Goal: Information Seeking & Learning: Learn about a topic

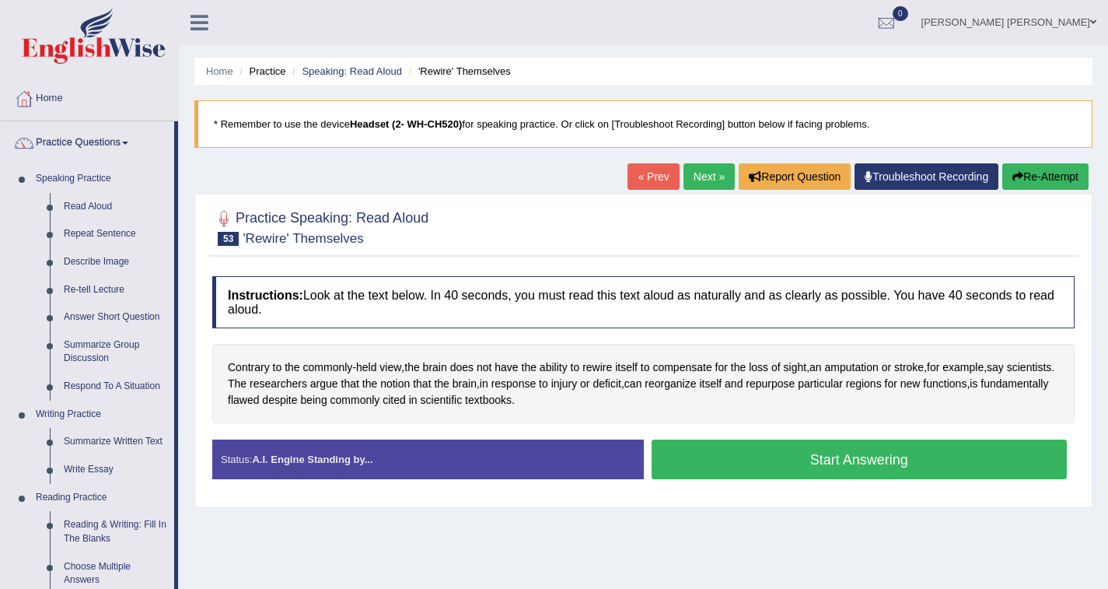
click at [75, 263] on link "Describe Image" at bounding box center [115, 262] width 117 height 28
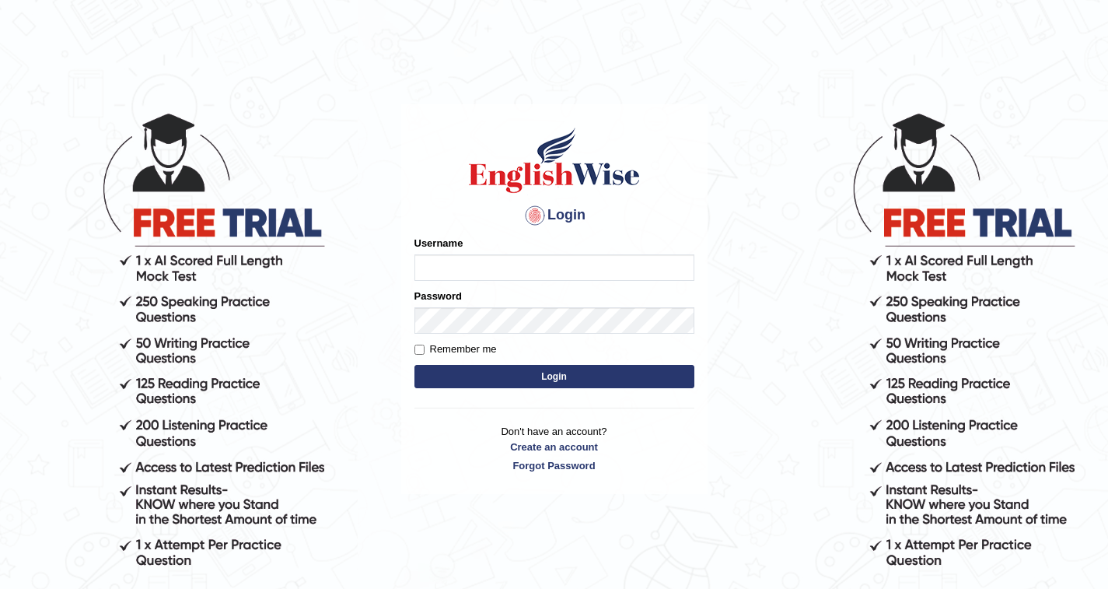
type input "SarahNaz"
click at [472, 380] on button "Login" at bounding box center [554, 376] width 280 height 23
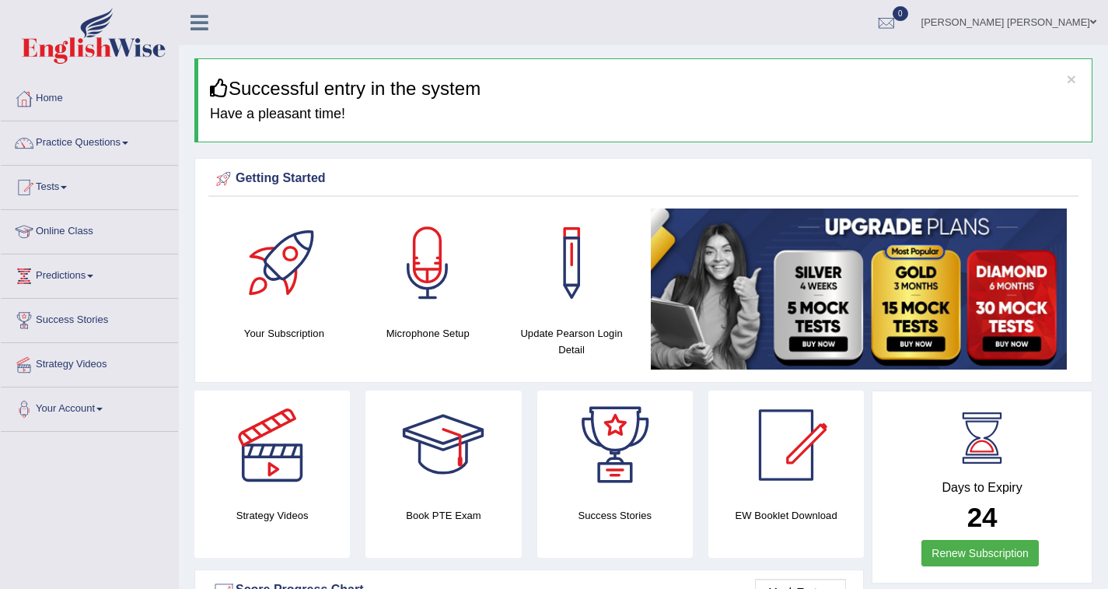
click at [34, 141] on div at bounding box center [23, 142] width 23 height 23
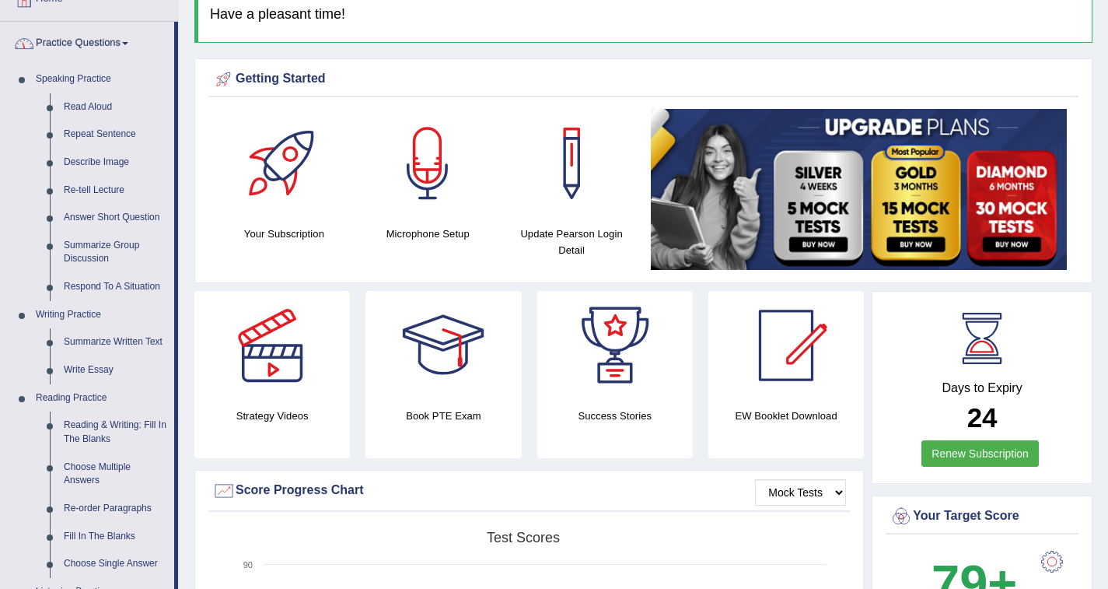
scroll to position [97, 0]
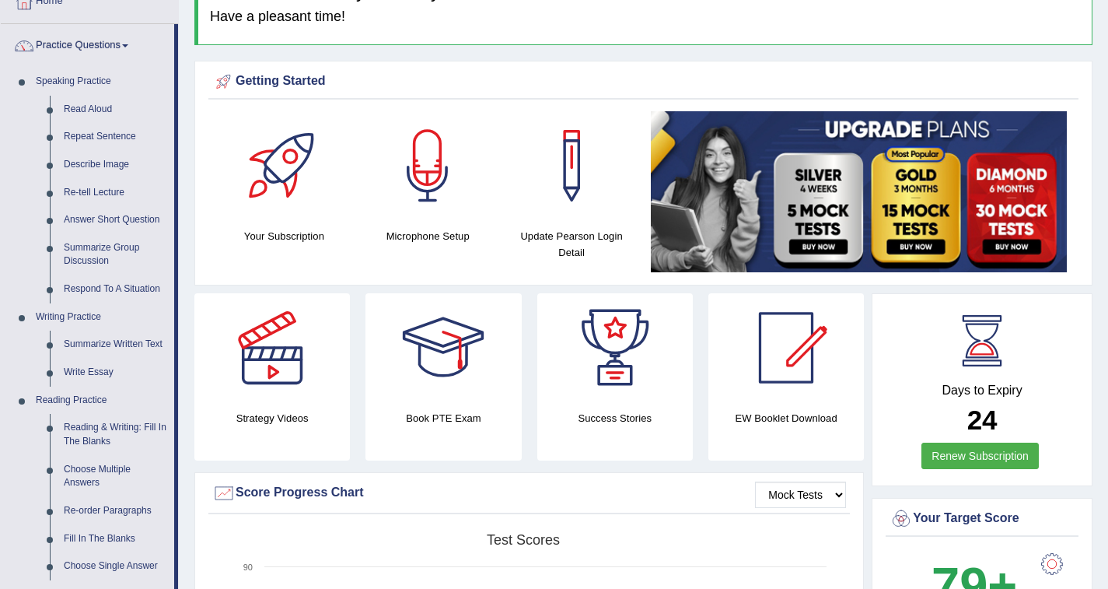
click at [80, 165] on link "Describe Image" at bounding box center [115, 165] width 117 height 28
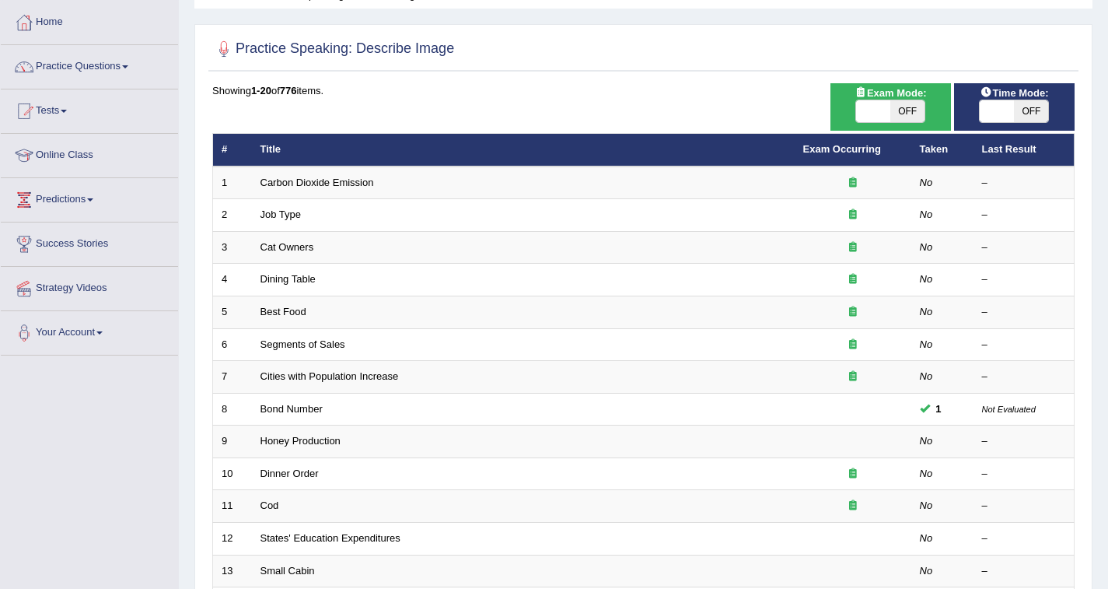
scroll to position [63, 0]
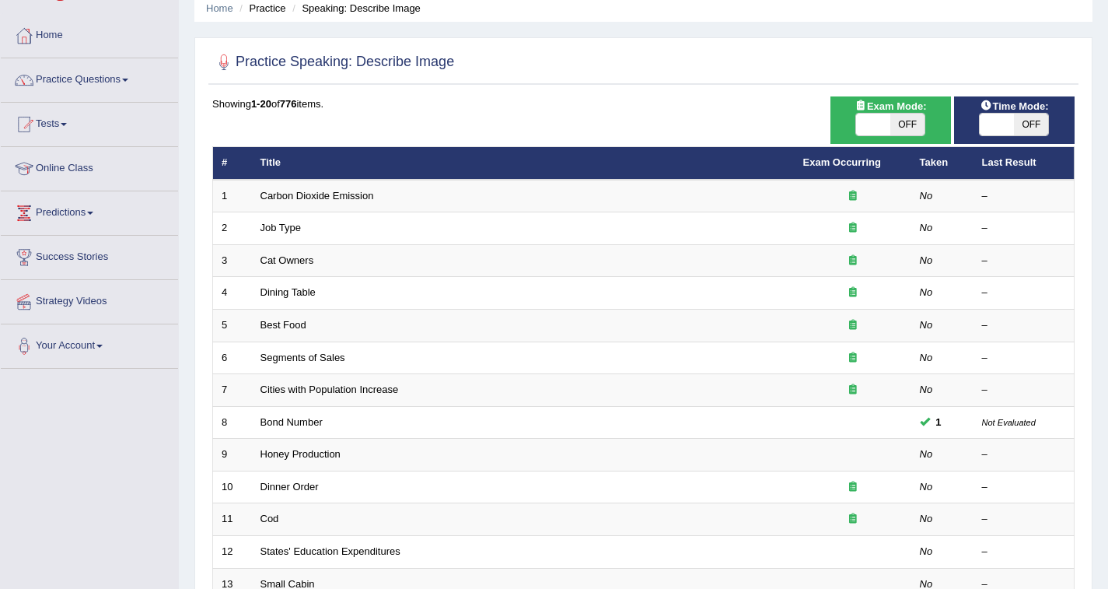
click at [278, 197] on link "Carbon Dioxide Emission" at bounding box center [318, 196] width 114 height 12
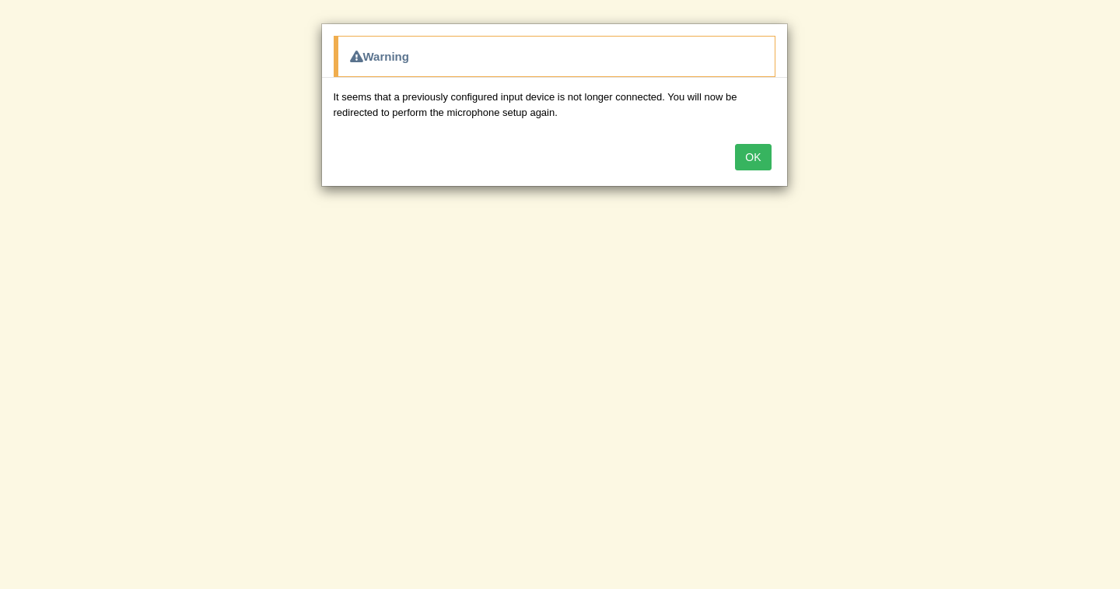
click at [757, 157] on button "OK" at bounding box center [753, 157] width 36 height 26
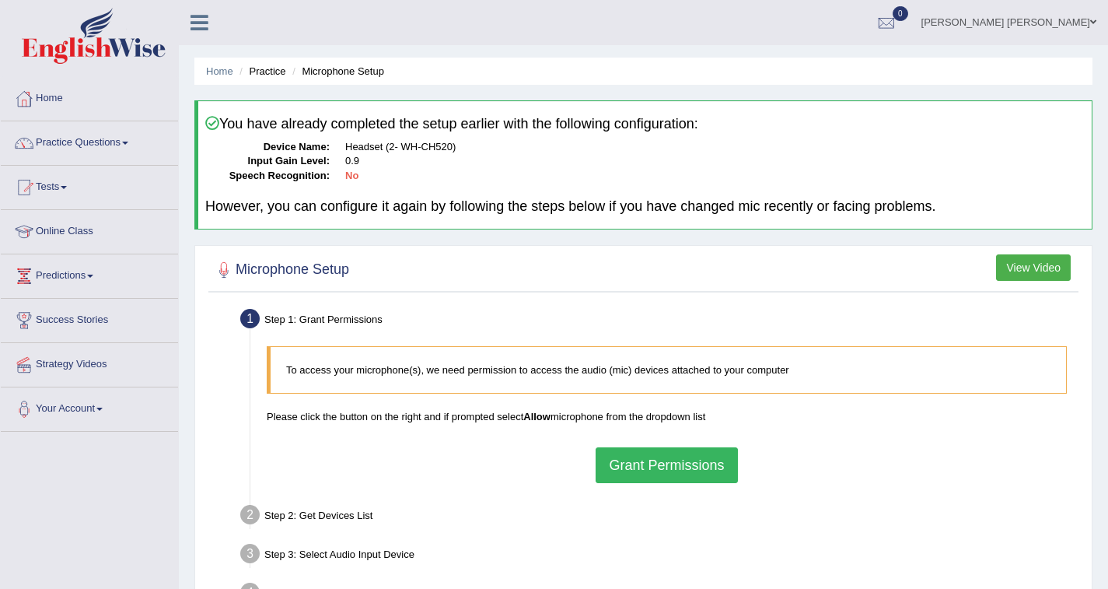
click at [705, 468] on button "Grant Permissions" at bounding box center [667, 465] width 142 height 36
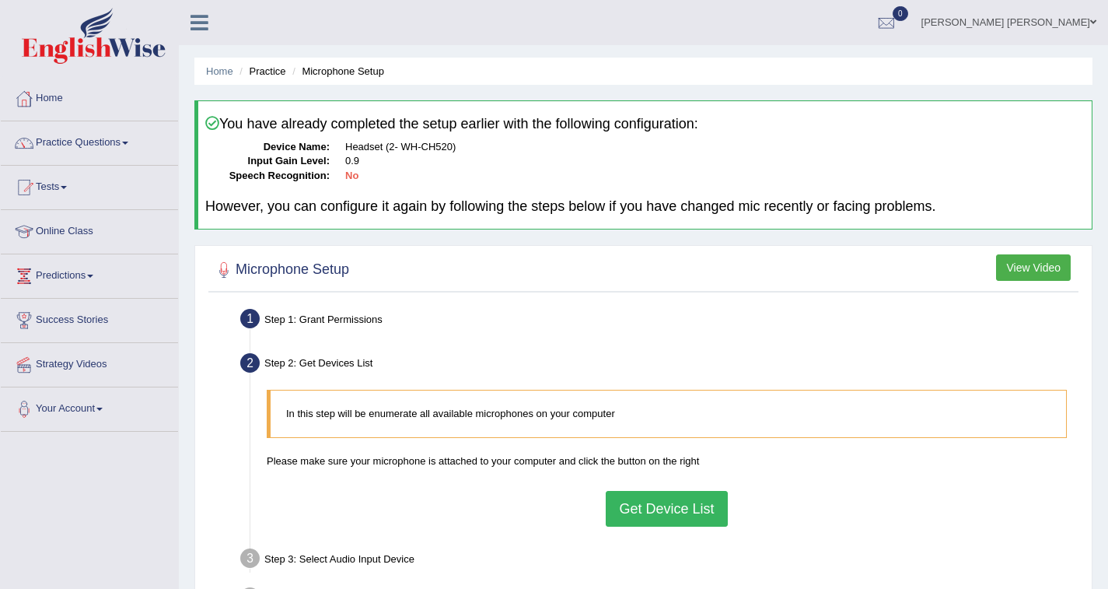
click at [664, 508] on button "Get Device List" at bounding box center [666, 509] width 121 height 36
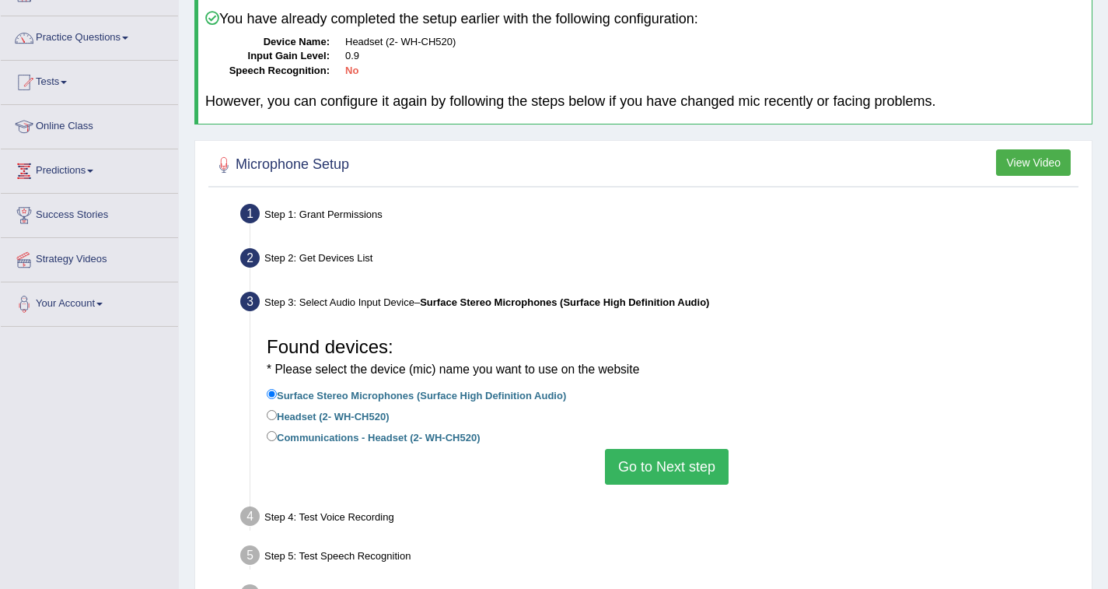
scroll to position [104, 0]
click at [288, 401] on label "Surface Stereo Microphones (Surface High Definition Audio)" at bounding box center [416, 395] width 299 height 17
click at [277, 400] on input "Surface Stereo Microphones (Surface High Definition Audio)" at bounding box center [272, 395] width 10 height 10
click at [275, 417] on input "Headset (2- WH-CH520)" at bounding box center [272, 416] width 10 height 10
radio input "true"
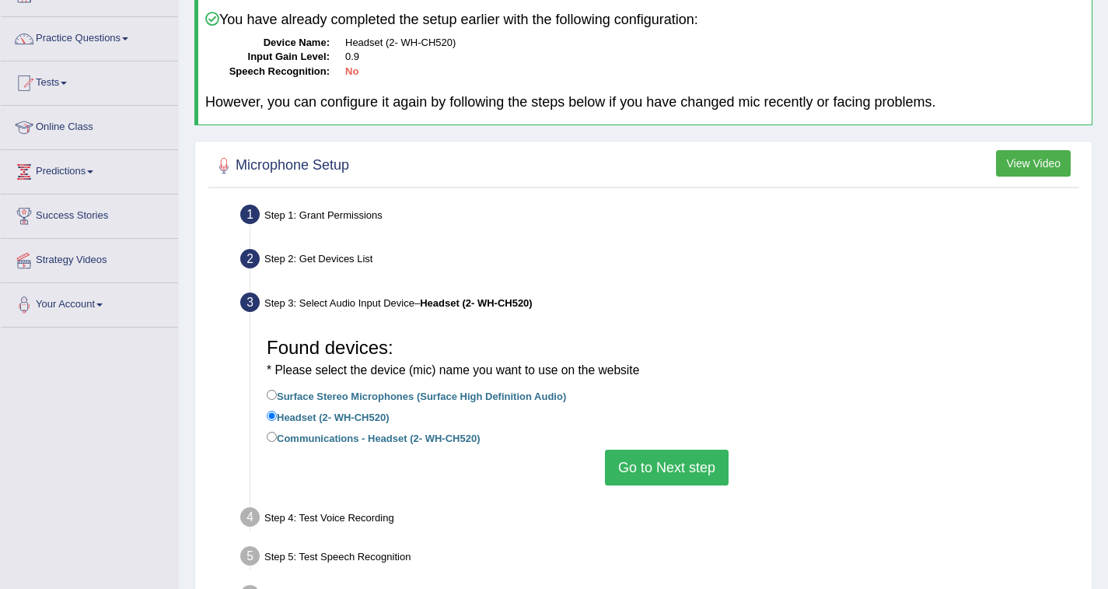
click at [716, 463] on button "Go to Next step" at bounding box center [667, 467] width 124 height 36
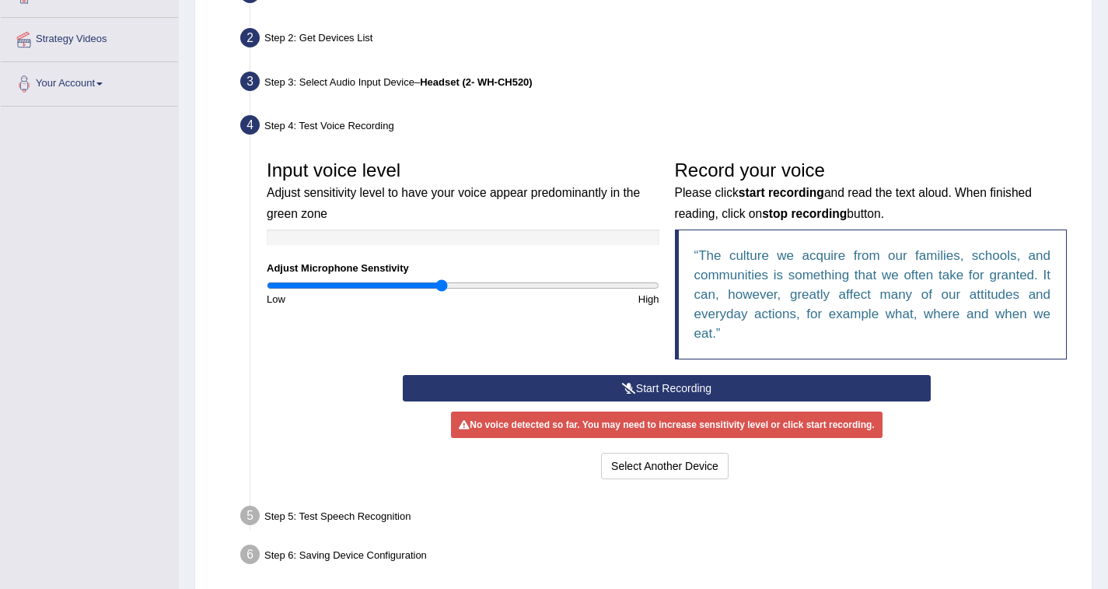
scroll to position [324, 0]
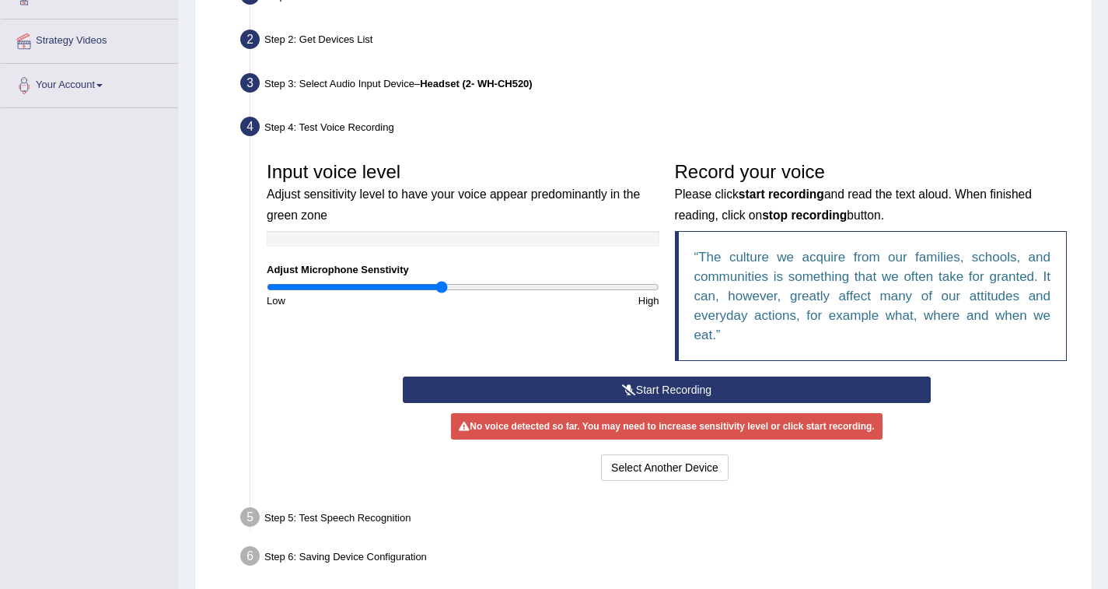
click at [758, 390] on button "Start Recording" at bounding box center [667, 389] width 528 height 26
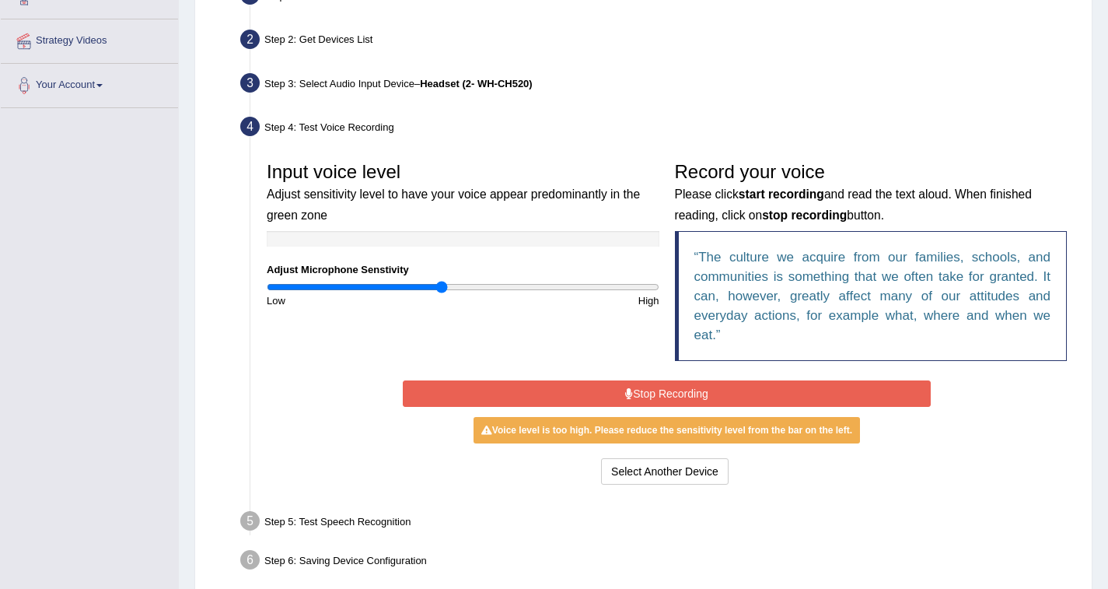
click at [764, 392] on button "Stop Recording" at bounding box center [667, 393] width 528 height 26
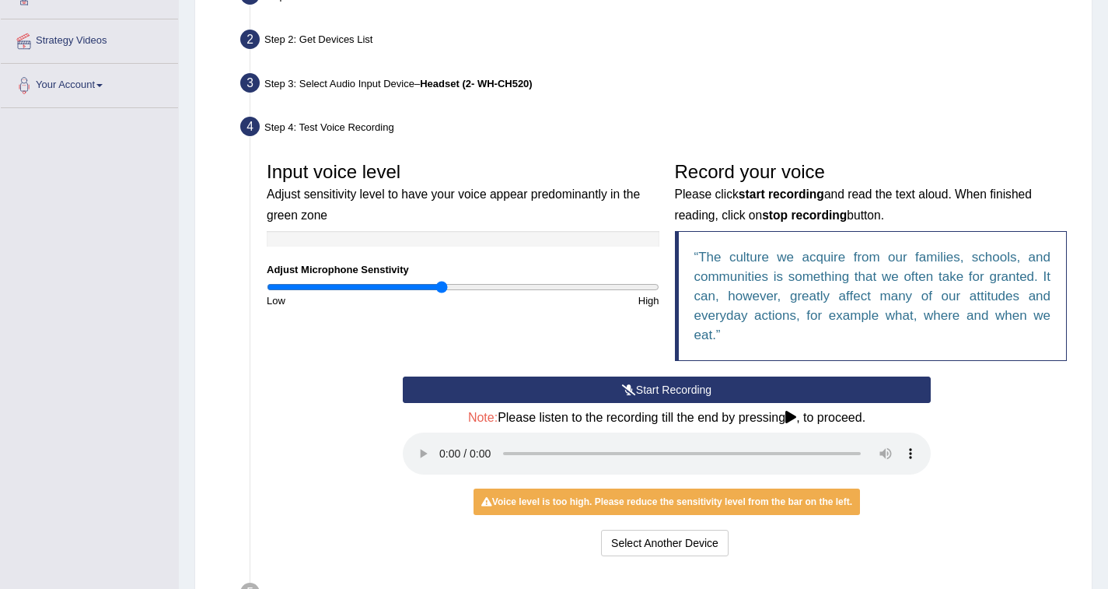
click at [796, 415] on icon at bounding box center [790, 417] width 11 height 12
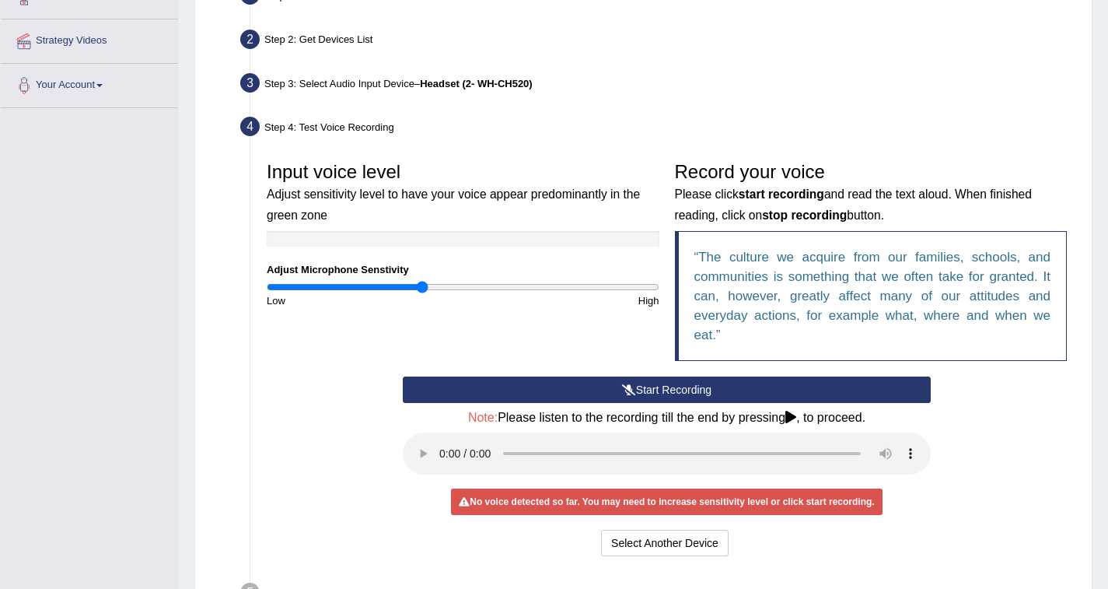
type input "0.8"
click at [676, 390] on button "Start Recording" at bounding box center [667, 389] width 528 height 26
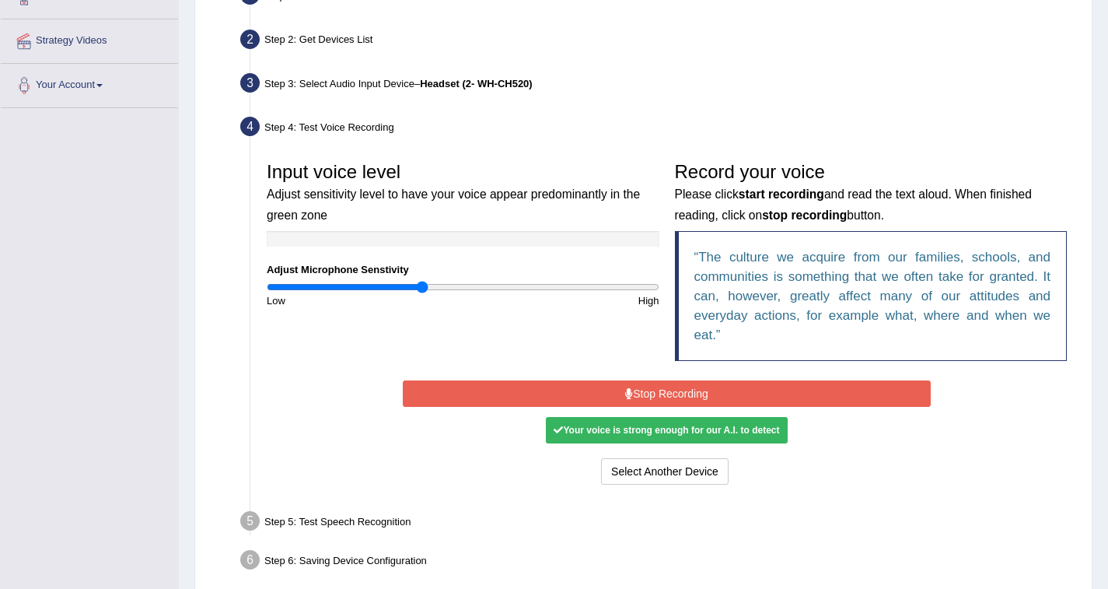
click at [656, 391] on button "Stop Recording" at bounding box center [667, 393] width 528 height 26
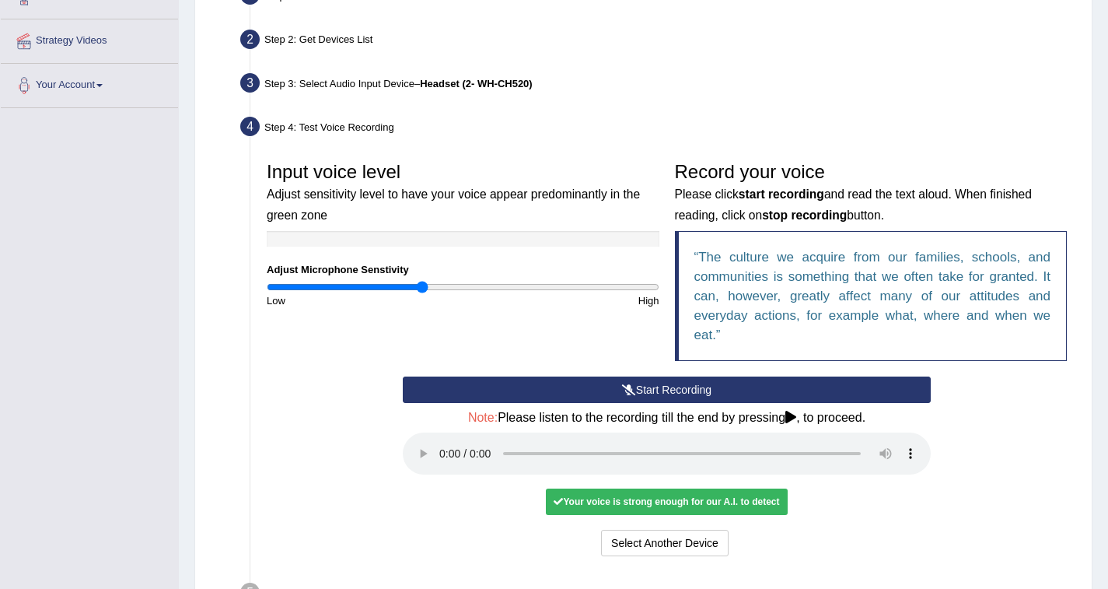
click at [765, 500] on div "Your voice is strong enough for our A.I. to detect" at bounding box center [666, 501] width 241 height 26
click at [707, 540] on button "Select Another Device" at bounding box center [665, 543] width 128 height 26
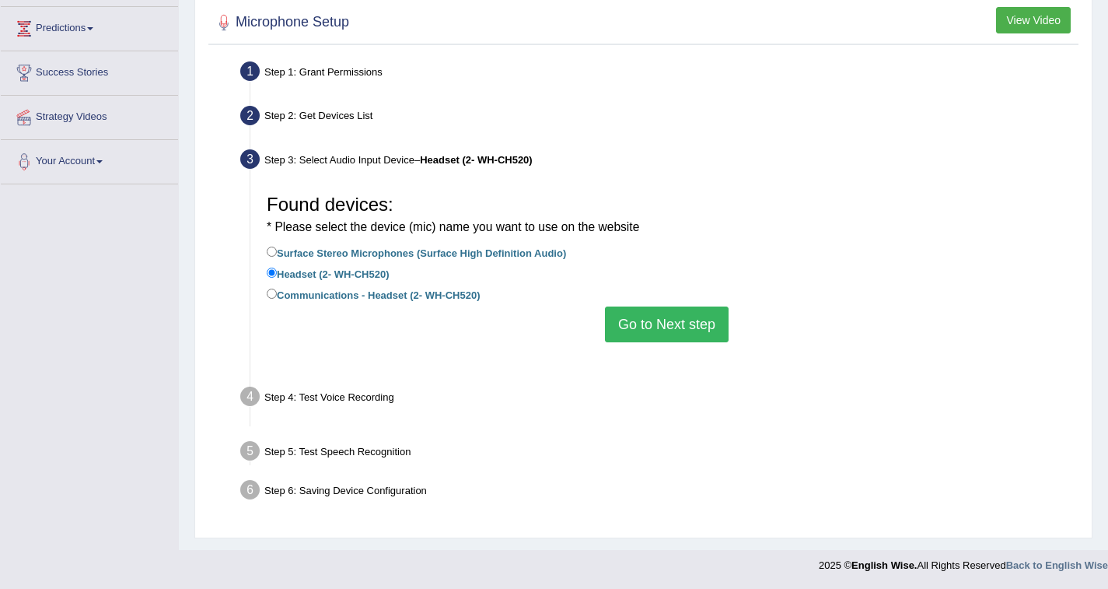
scroll to position [228, 0]
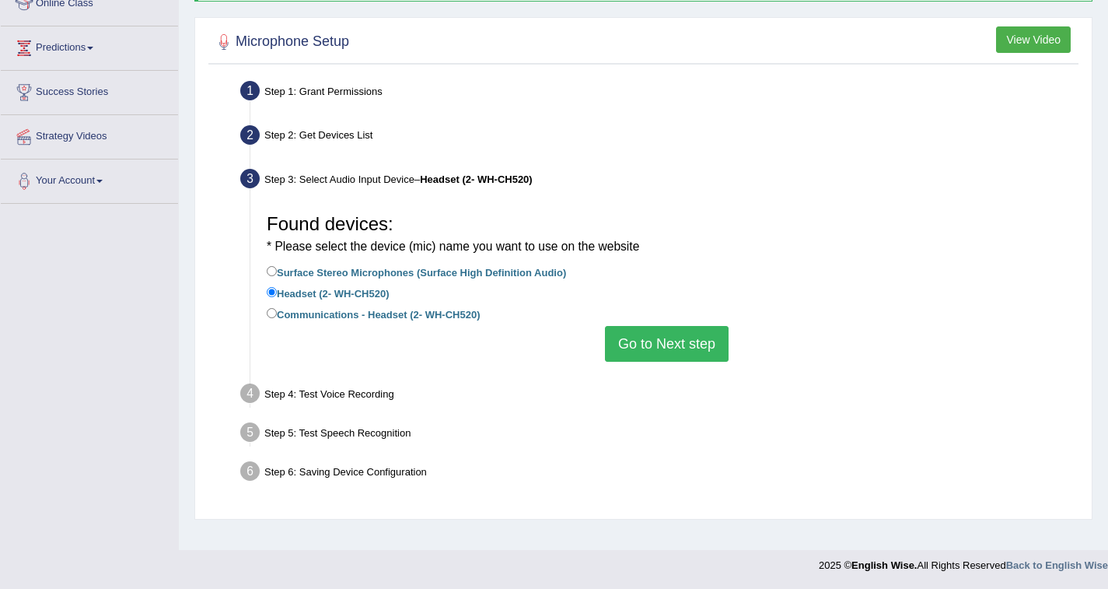
click at [701, 348] on button "Go to Next step" at bounding box center [667, 344] width 124 height 36
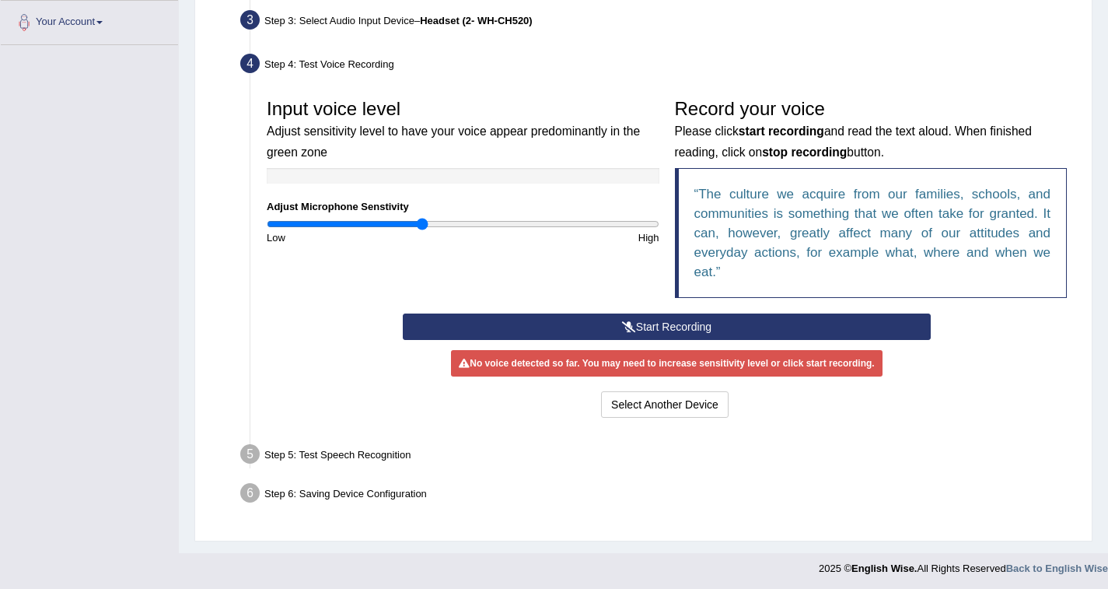
scroll to position [387, 0]
click at [652, 327] on button "Start Recording" at bounding box center [667, 326] width 528 height 26
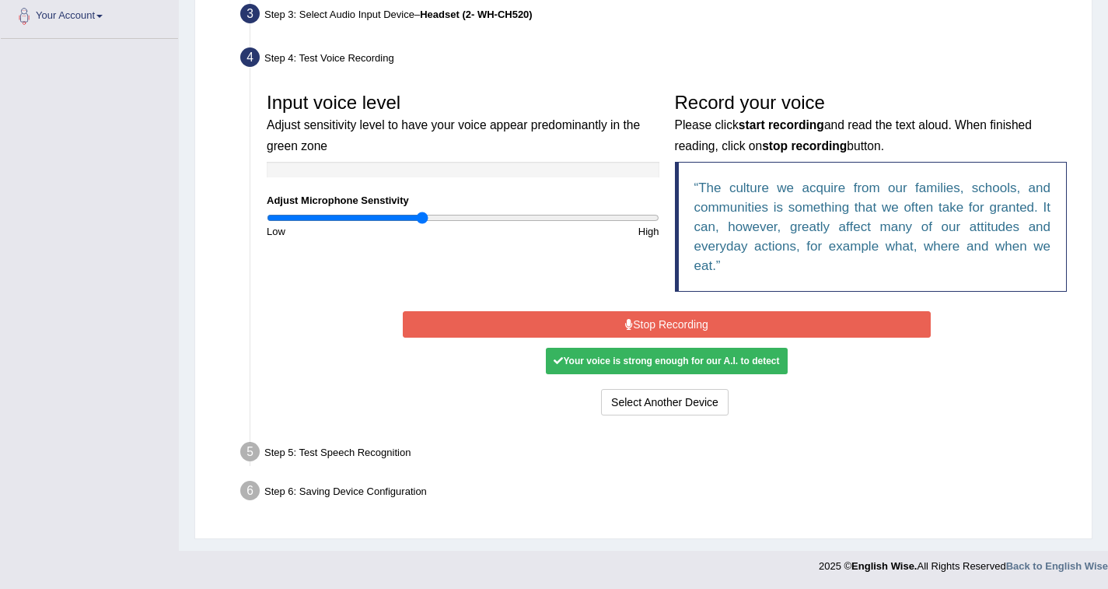
scroll to position [390, 0]
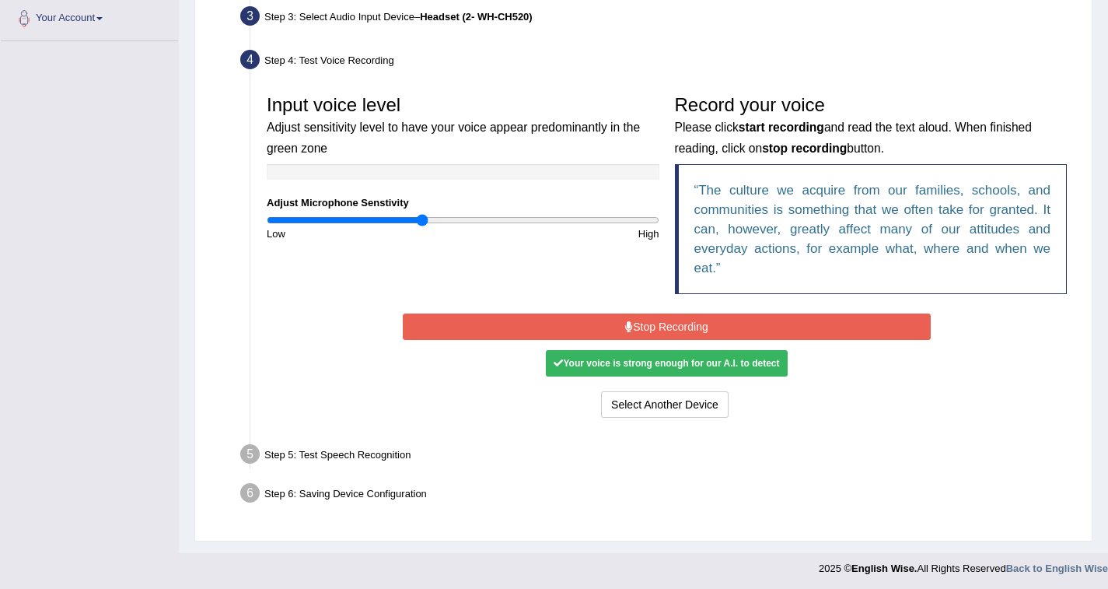
click at [711, 325] on button "Stop Recording" at bounding box center [667, 326] width 528 height 26
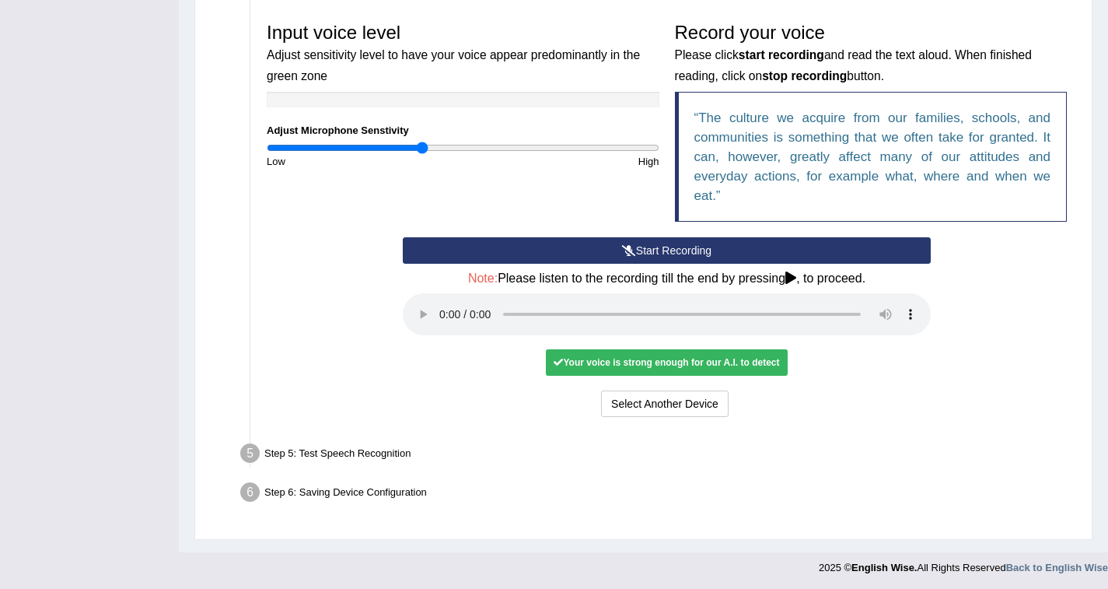
scroll to position [461, 0]
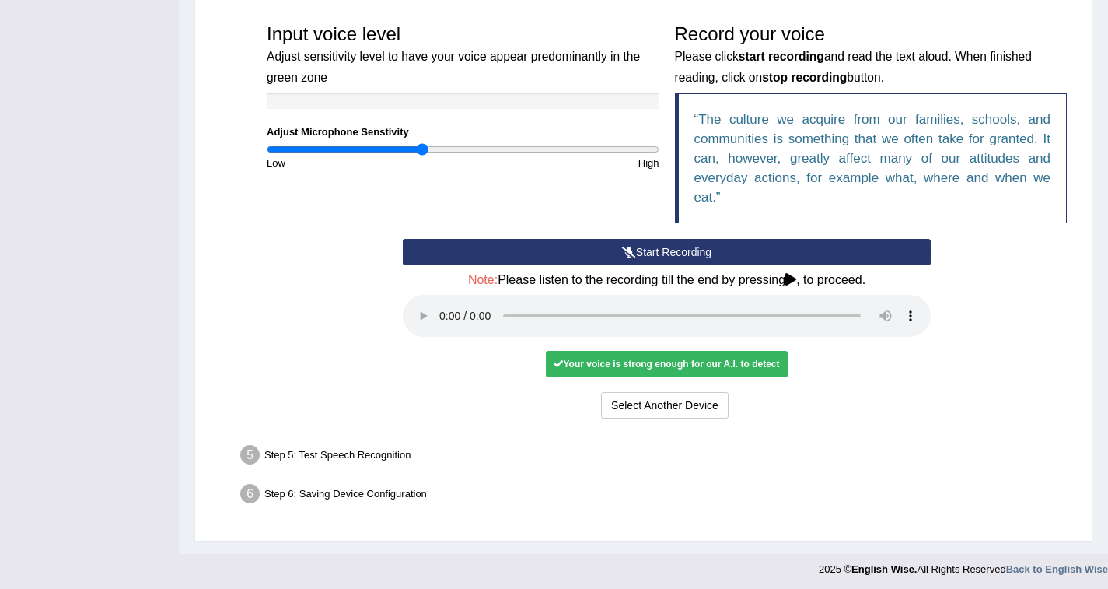
click at [771, 364] on div "Your voice is strong enough for our A.I. to detect" at bounding box center [666, 364] width 241 height 26
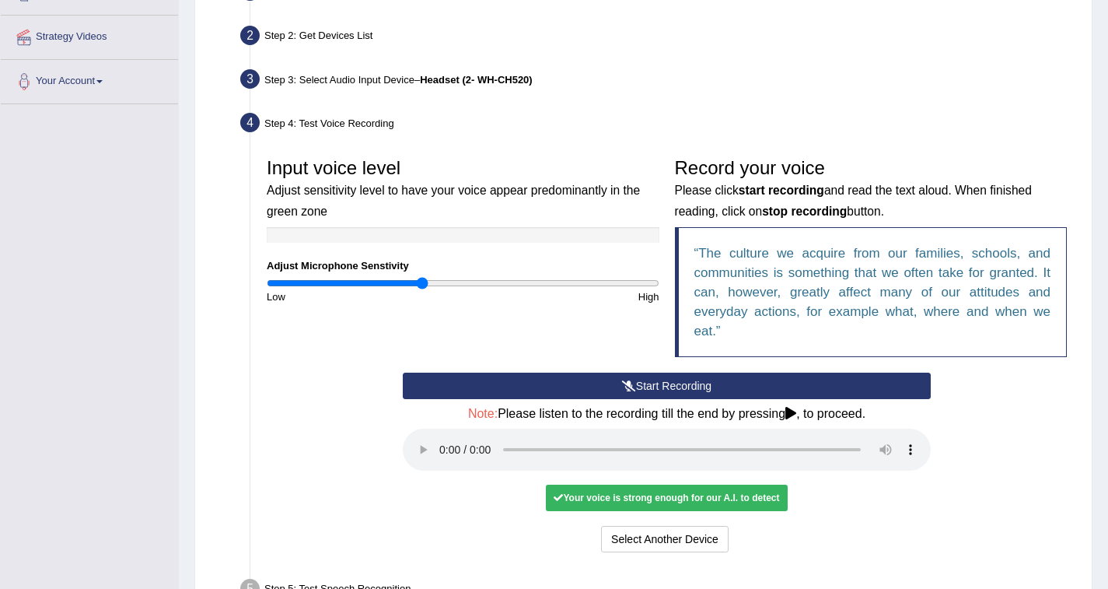
scroll to position [463, 0]
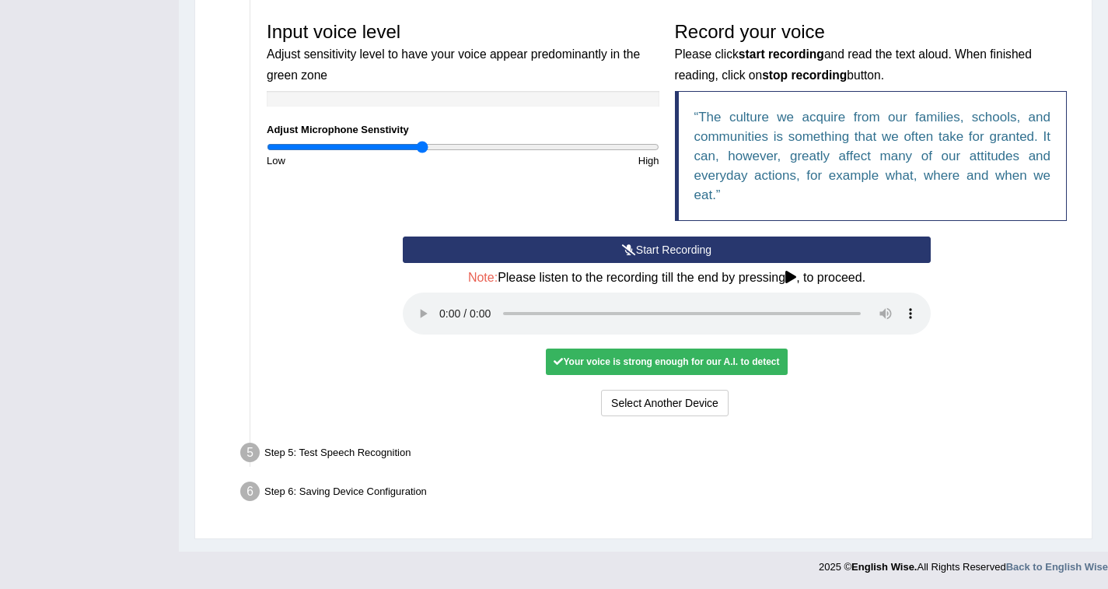
click at [364, 454] on div "Step 5: Test Speech Recognition" at bounding box center [659, 455] width 852 height 34
click at [368, 503] on div "Step 6: Saving Device Configuration" at bounding box center [659, 494] width 852 height 34
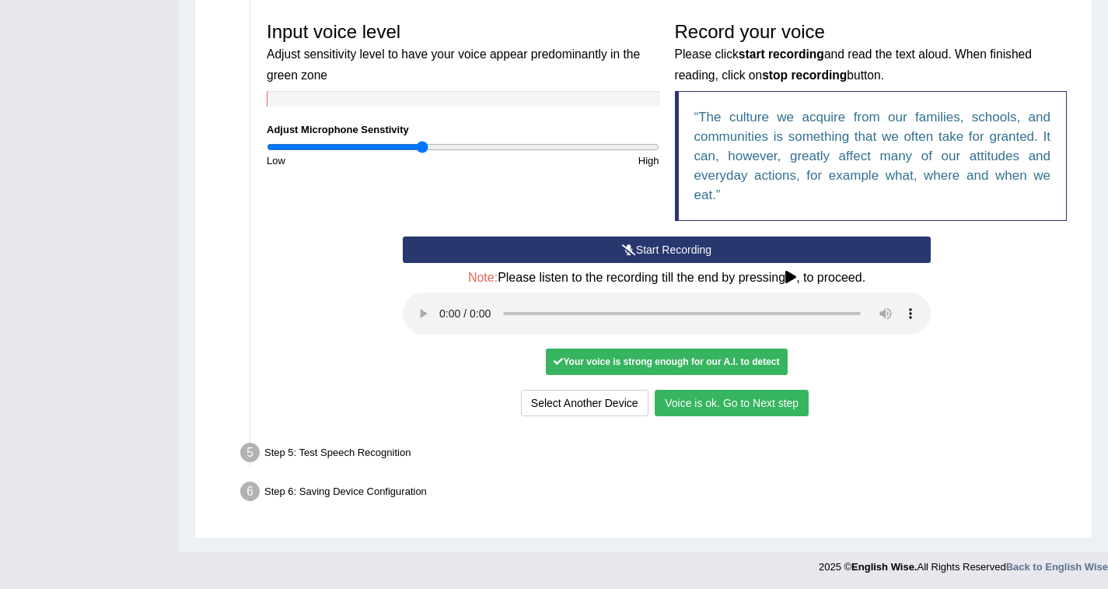
click at [729, 407] on button "Voice is ok. Go to Next step" at bounding box center [732, 403] width 154 height 26
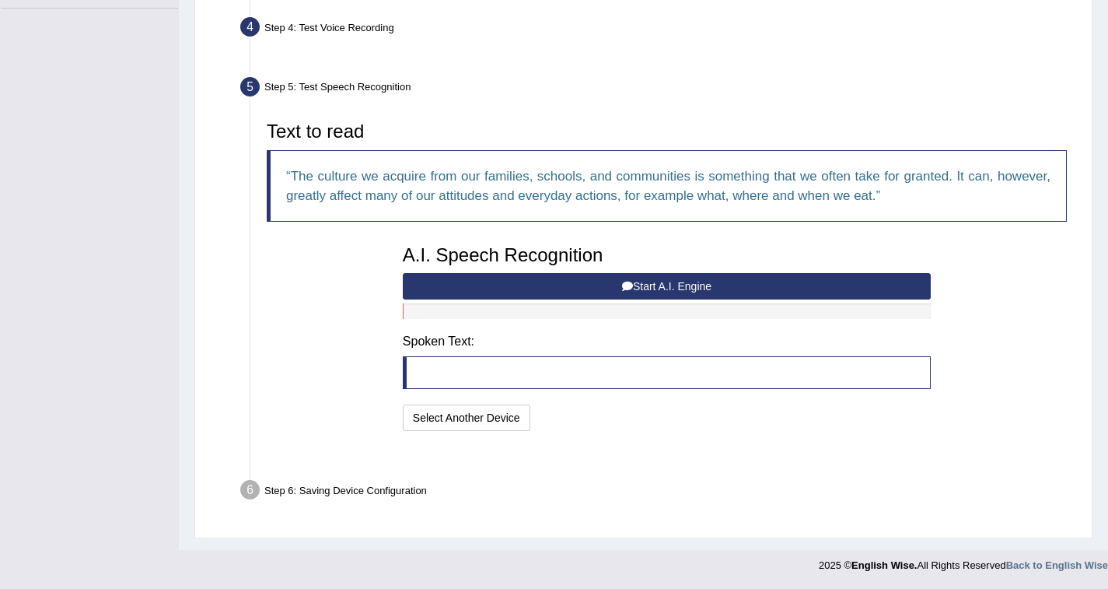
scroll to position [383, 0]
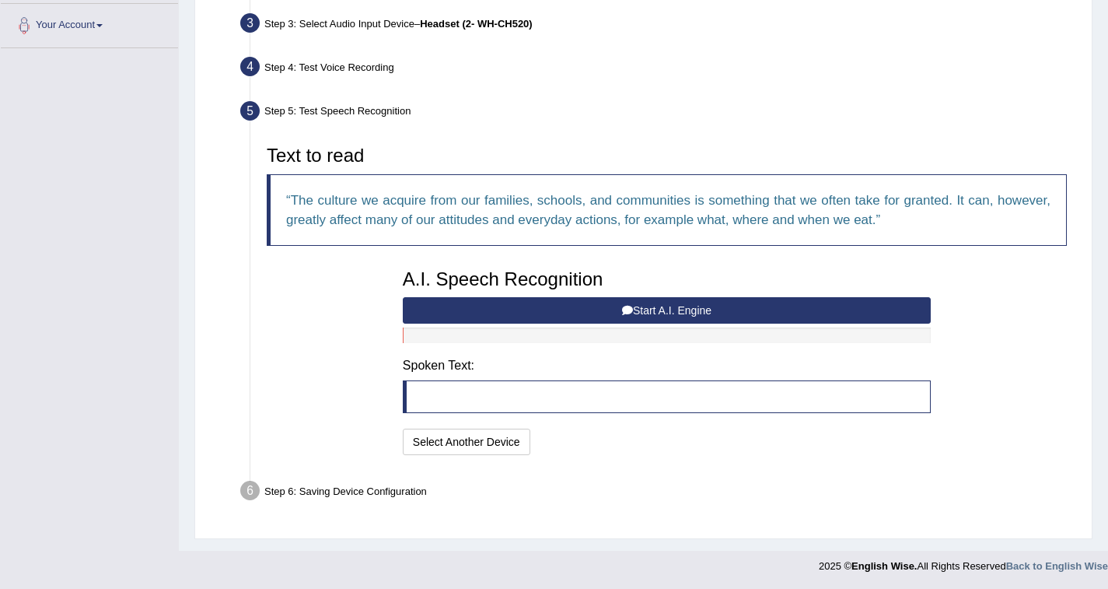
click at [683, 306] on button "Start A.I. Engine" at bounding box center [667, 310] width 528 height 26
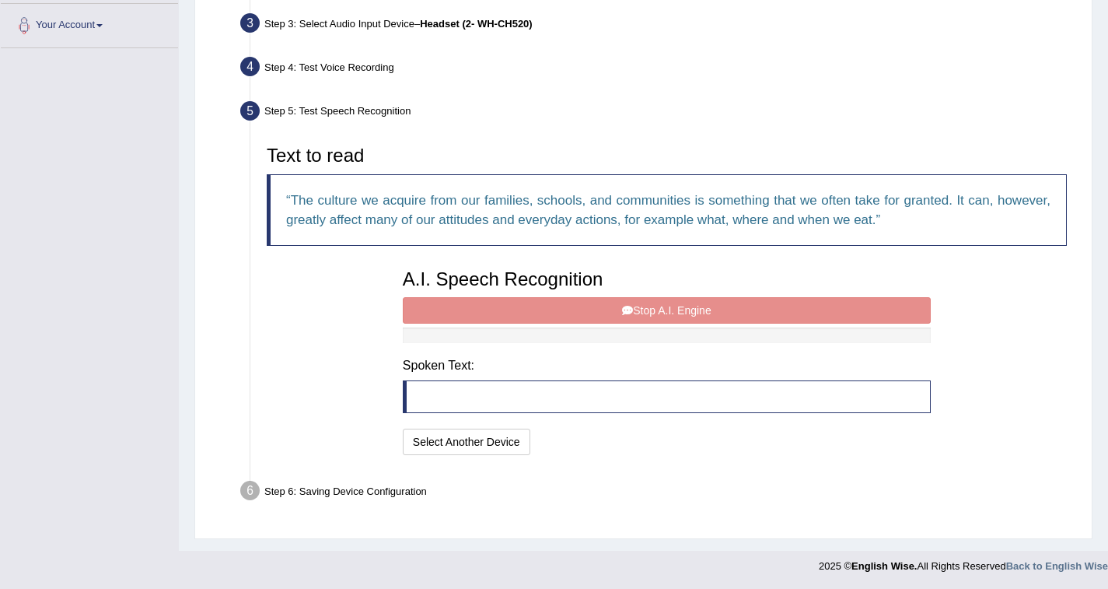
click at [637, 327] on div at bounding box center [667, 335] width 528 height 16
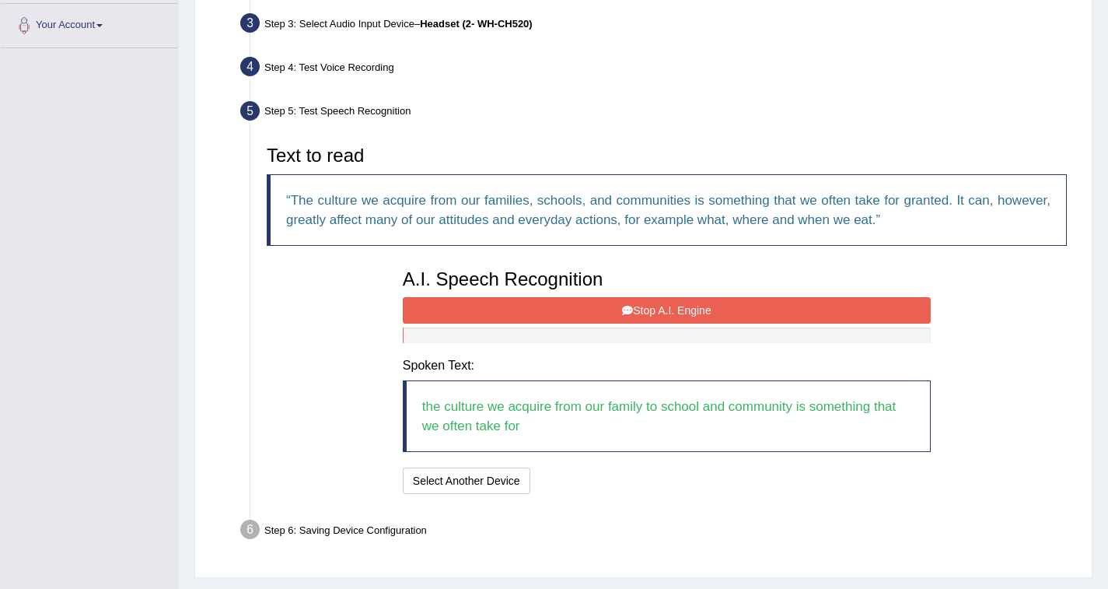
click at [772, 304] on button "Stop A.I. Engine" at bounding box center [667, 310] width 528 height 26
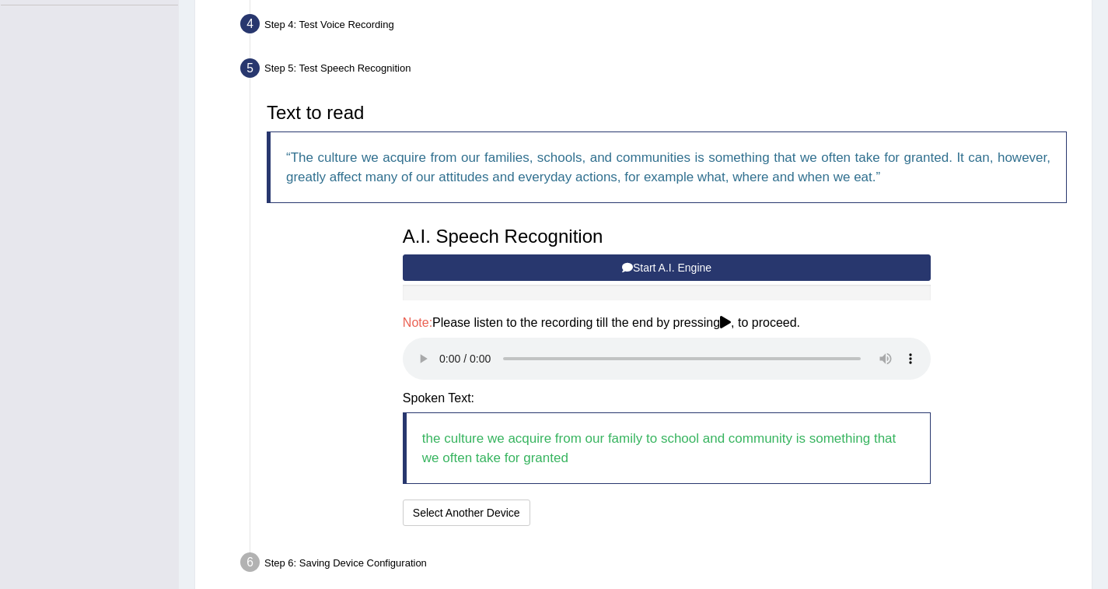
scroll to position [428, 0]
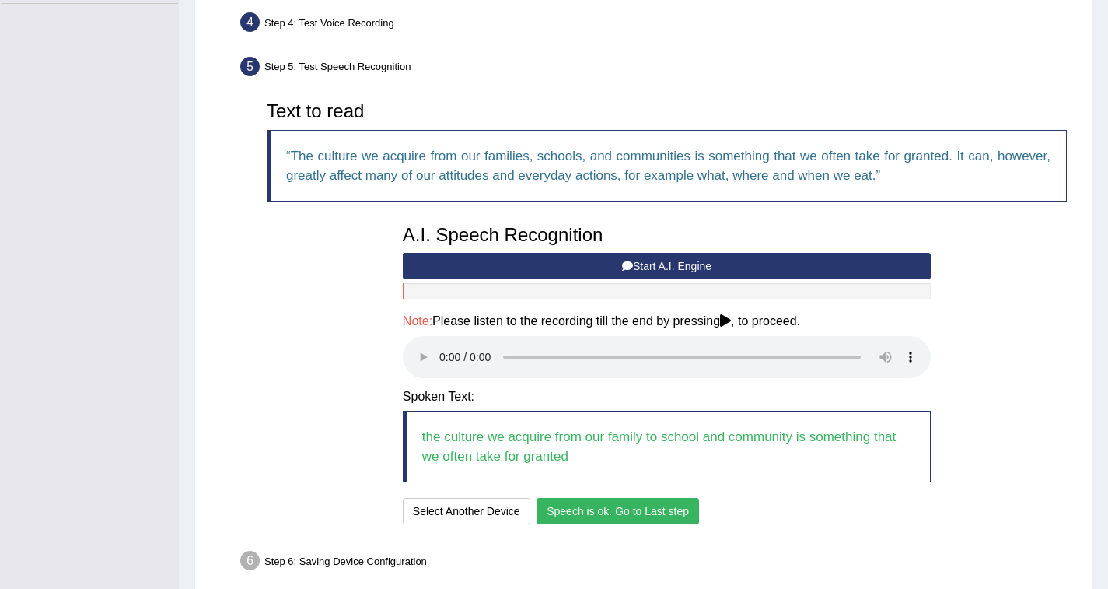
click at [651, 509] on button "Speech is ok. Go to Last step" at bounding box center [618, 511] width 163 height 26
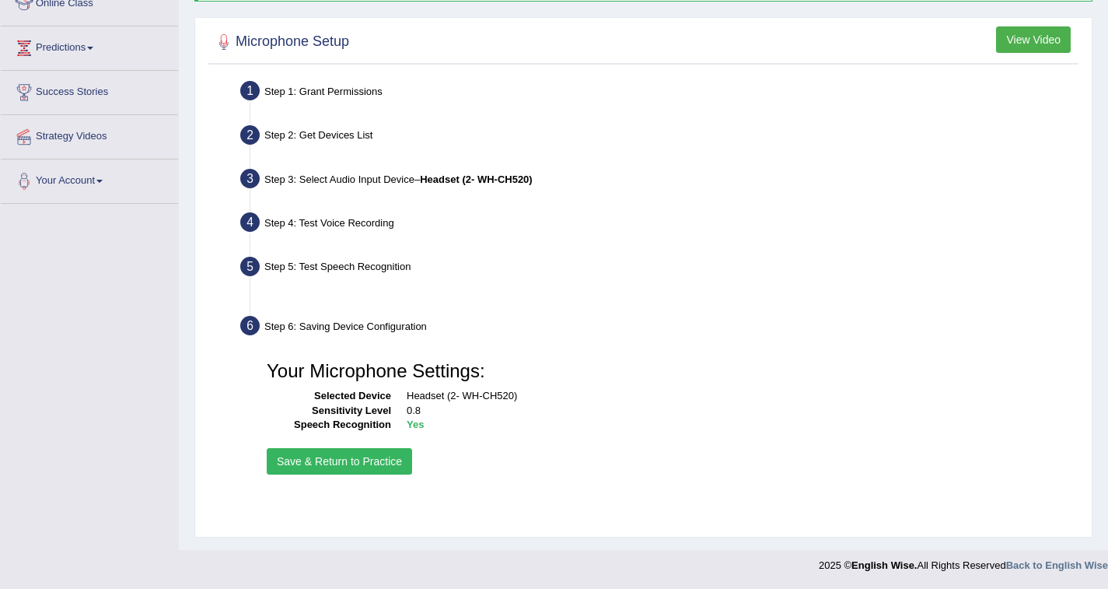
scroll to position [228, 0]
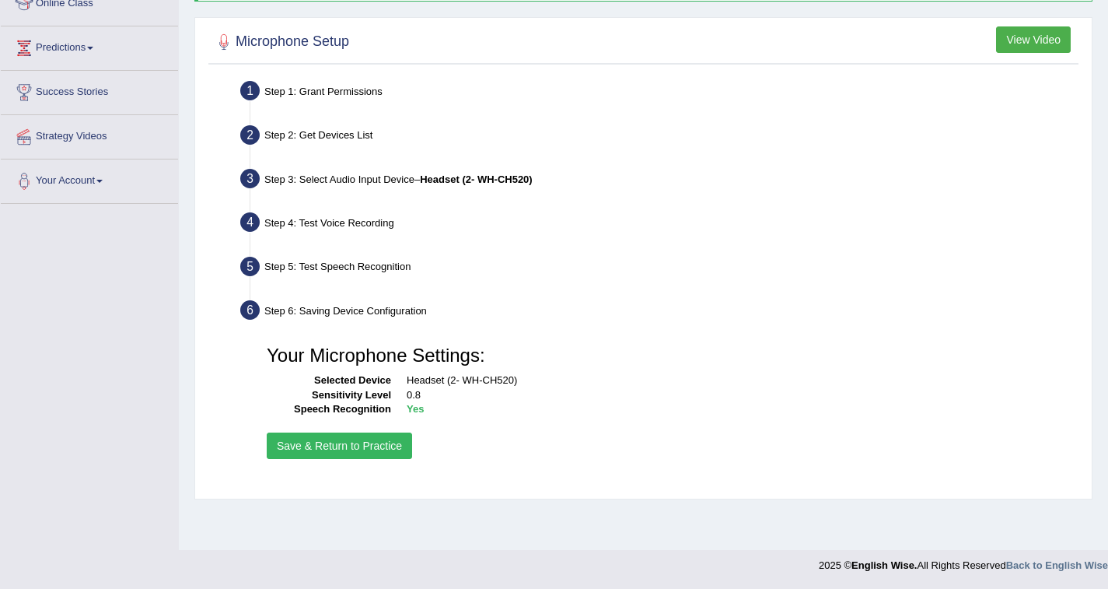
click at [361, 456] on button "Save & Return to Practice" at bounding box center [339, 445] width 145 height 26
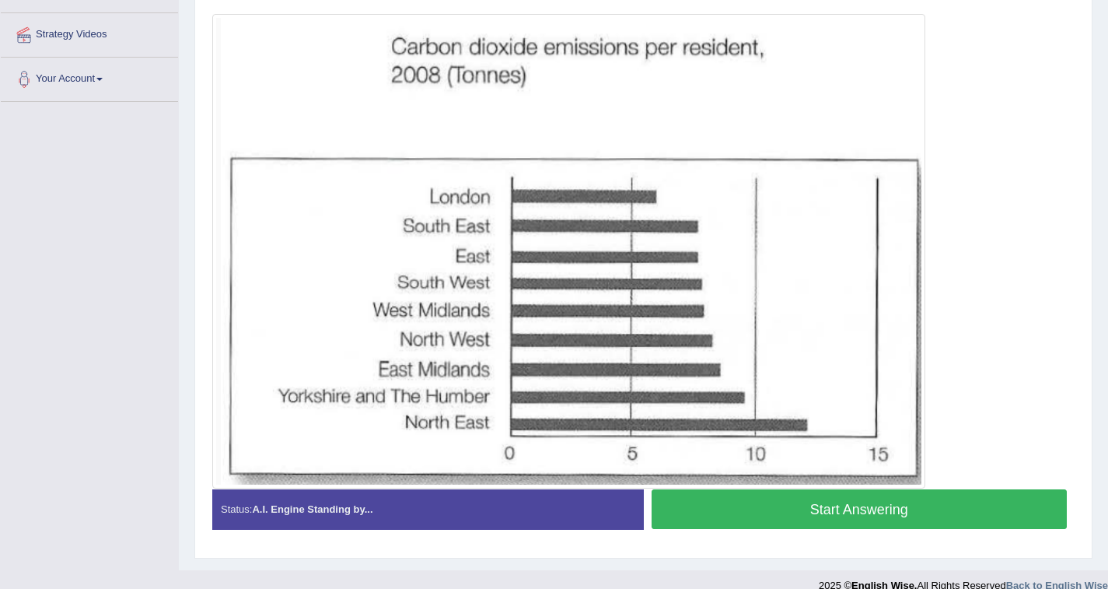
scroll to position [329, 0]
click at [245, 333] on img at bounding box center [568, 252] width 705 height 467
click at [244, 354] on img at bounding box center [568, 252] width 705 height 467
click at [922, 508] on button "Start Answering" at bounding box center [860, 510] width 416 height 40
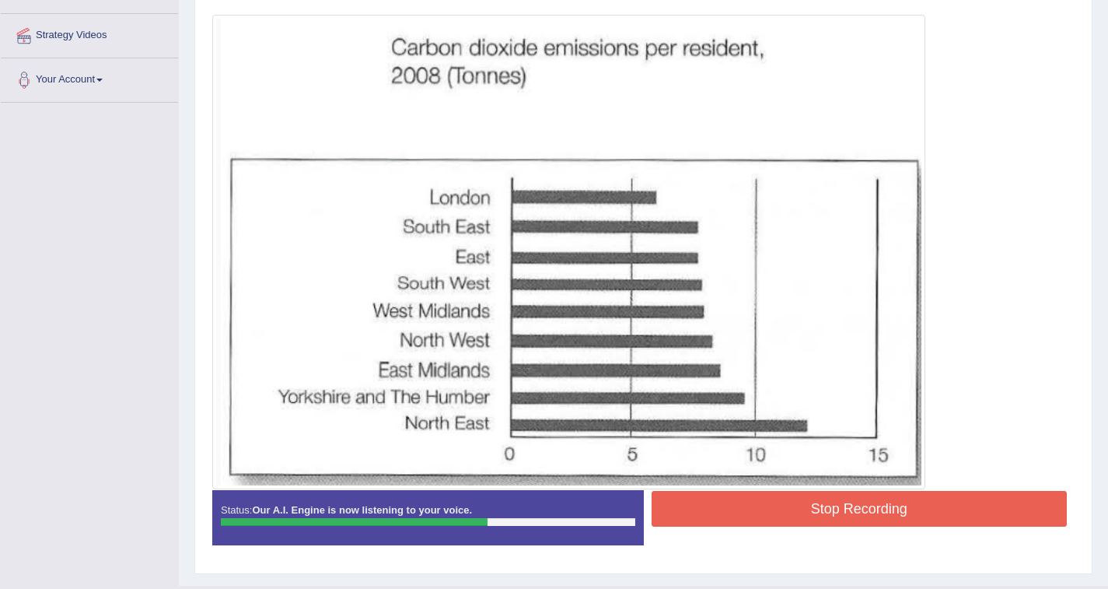
scroll to position [365, 0]
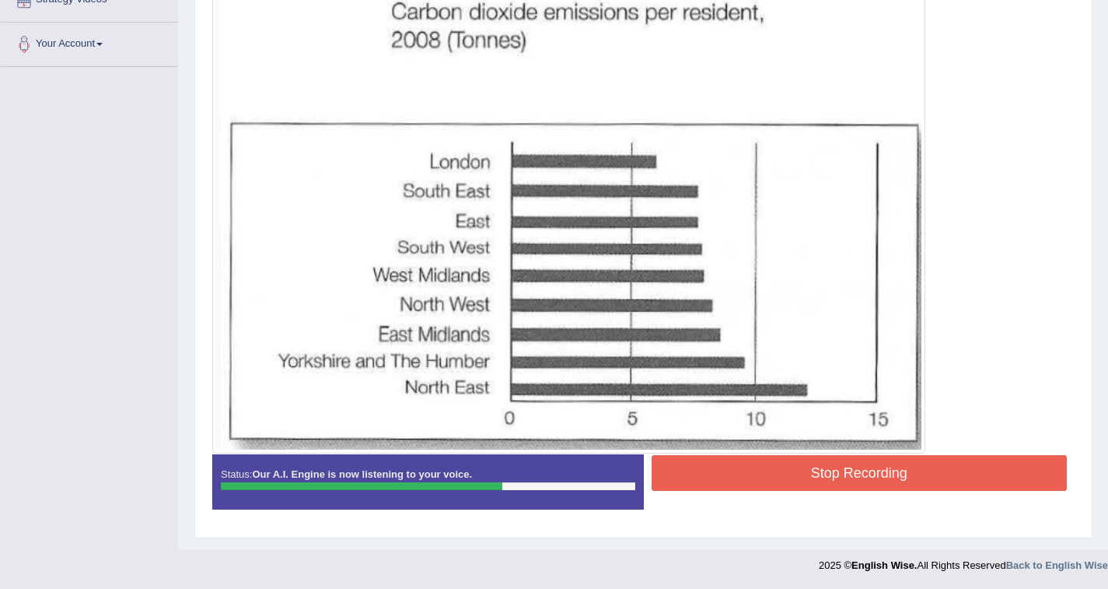
click at [777, 483] on button "Stop Recording" at bounding box center [860, 473] width 416 height 36
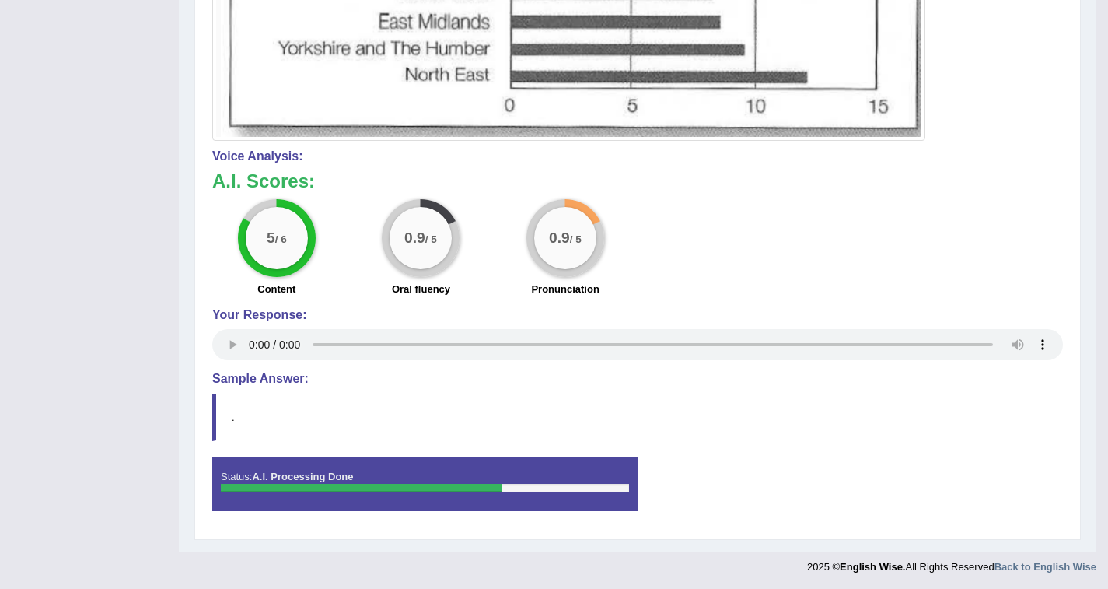
scroll to position [680, 0]
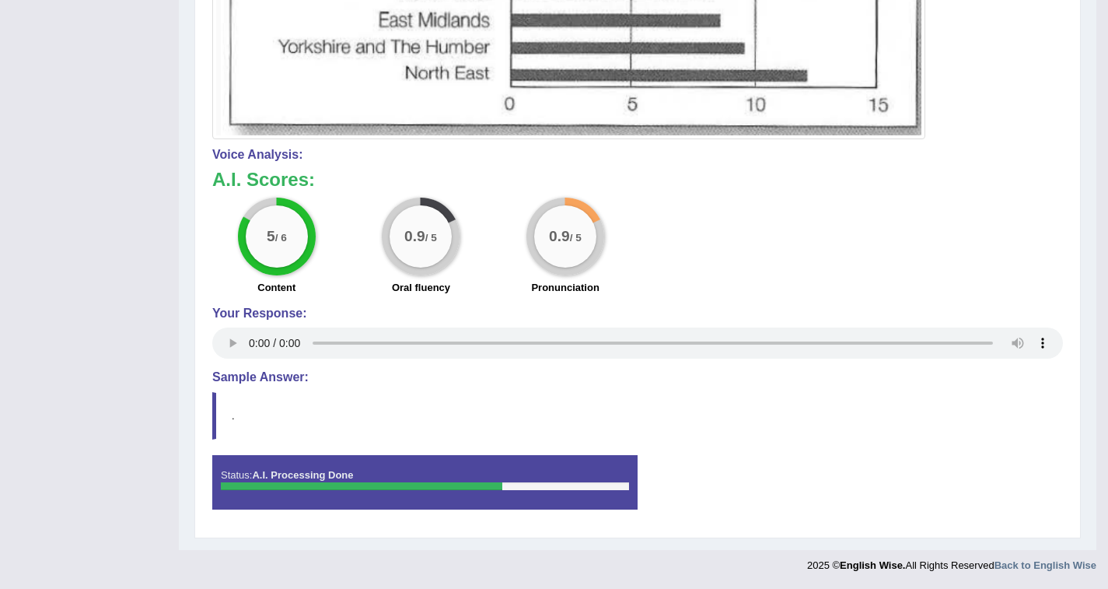
click at [248, 383] on h4 "Sample Answer:" at bounding box center [637, 377] width 851 height 14
click at [229, 373] on h4 "Sample Answer:" at bounding box center [637, 377] width 851 height 14
click at [289, 377] on h4 "Sample Answer:" at bounding box center [637, 377] width 851 height 14
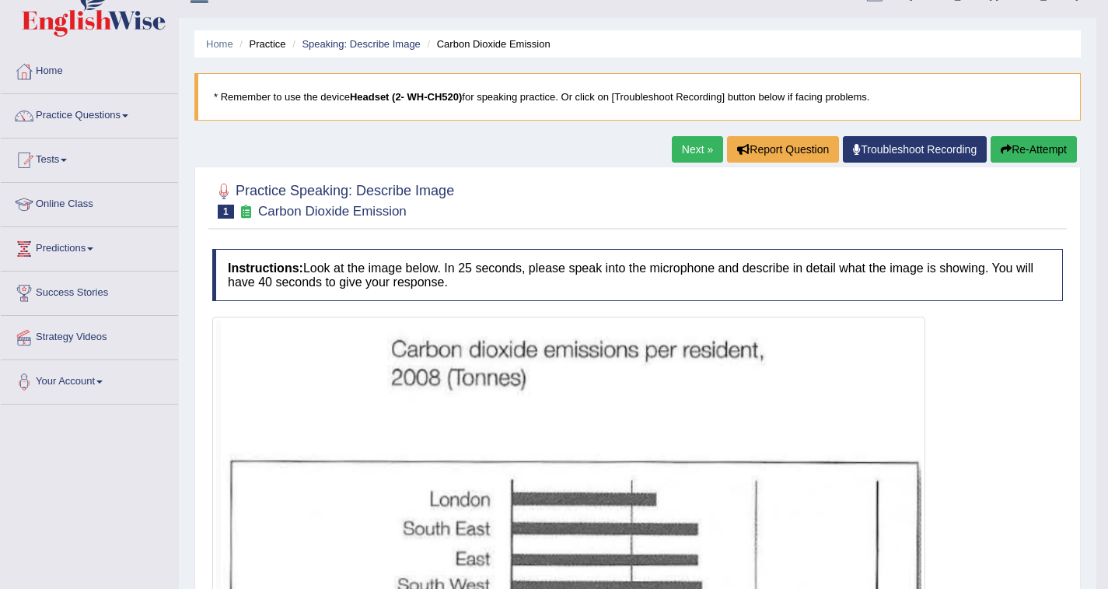
scroll to position [11, 0]
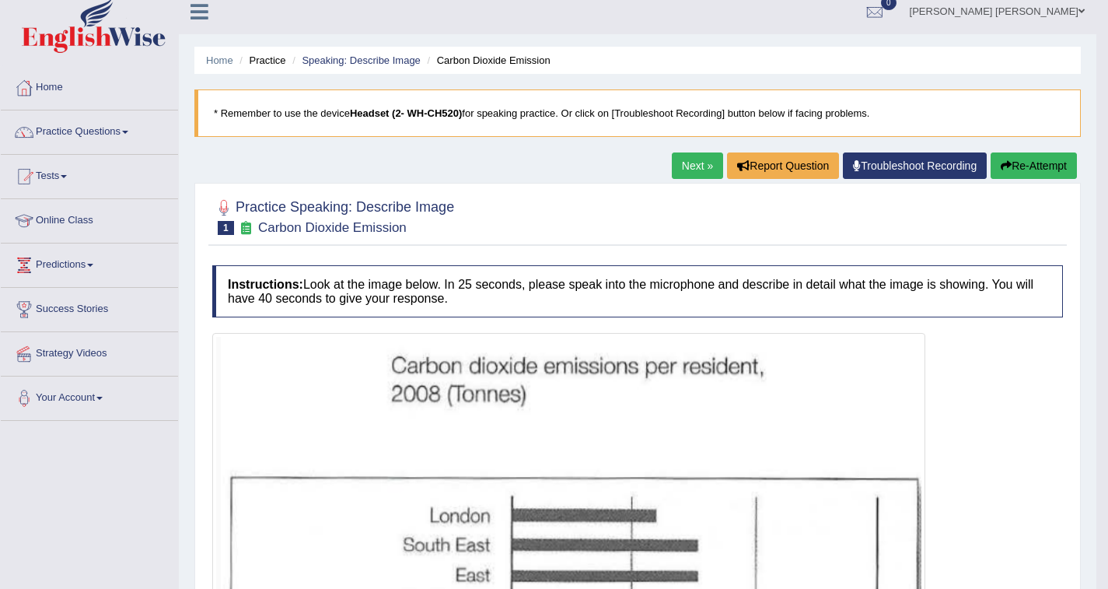
click at [692, 166] on link "Next »" at bounding box center [697, 165] width 51 height 26
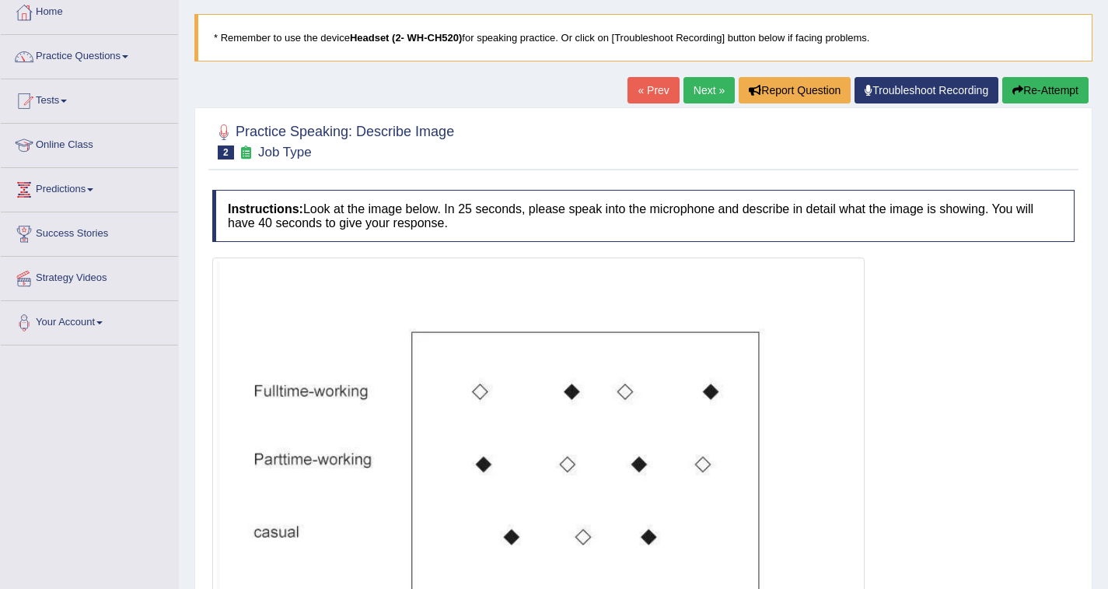
scroll to position [86, 0]
click at [690, 89] on link "Next »" at bounding box center [709, 91] width 51 height 26
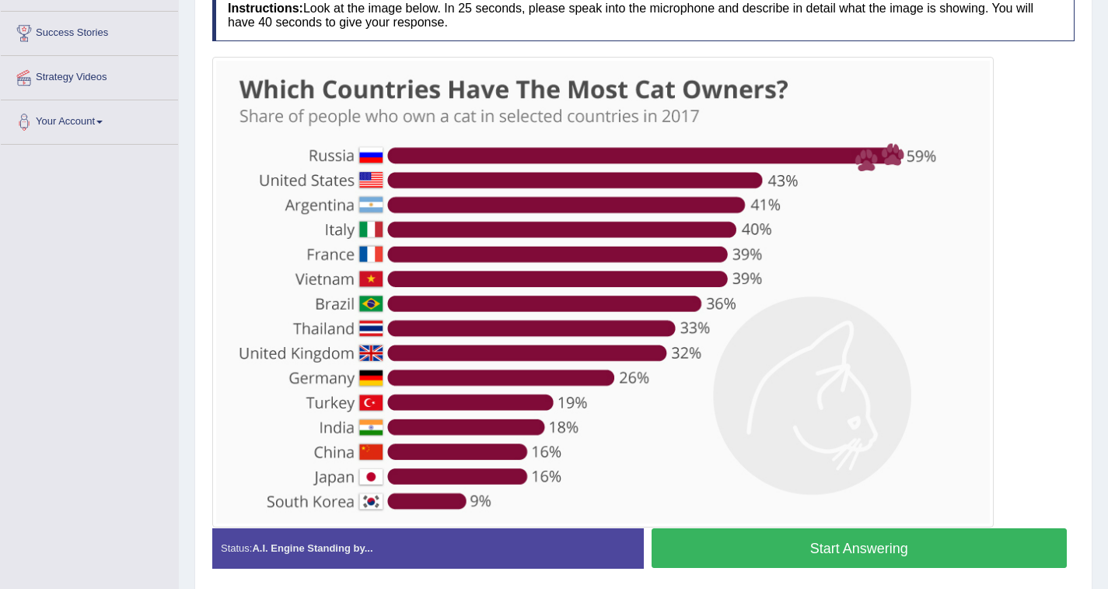
scroll to position [346, 0]
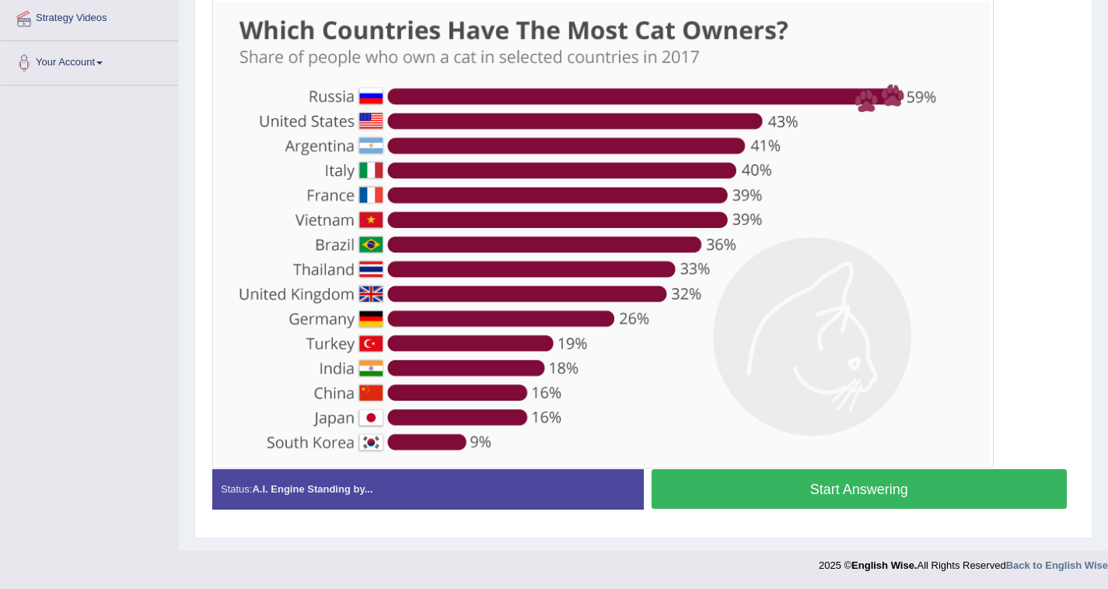
click at [855, 493] on button "Start Answering" at bounding box center [860, 489] width 416 height 40
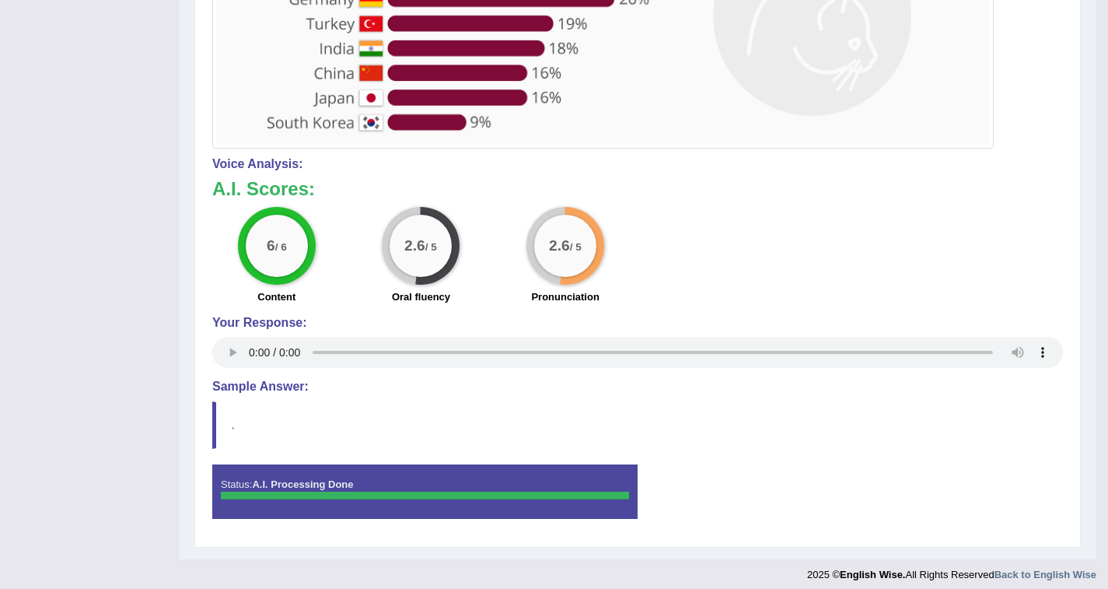
scroll to position [676, 0]
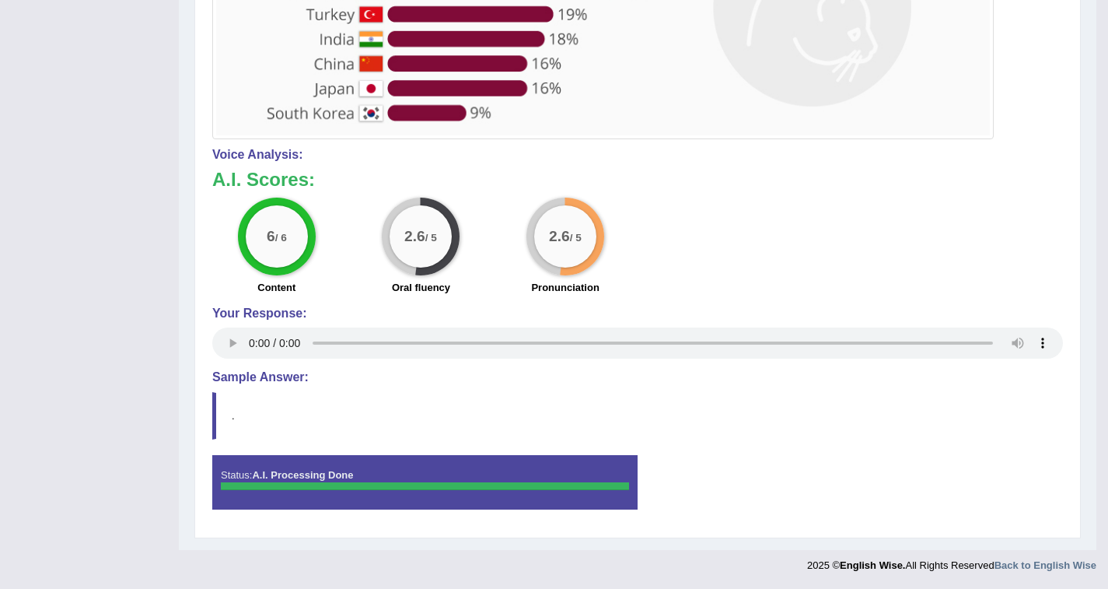
click at [247, 380] on h4 "Sample Answer:" at bounding box center [637, 377] width 851 height 14
click at [222, 378] on h4 "Sample Answer:" at bounding box center [637, 377] width 851 height 14
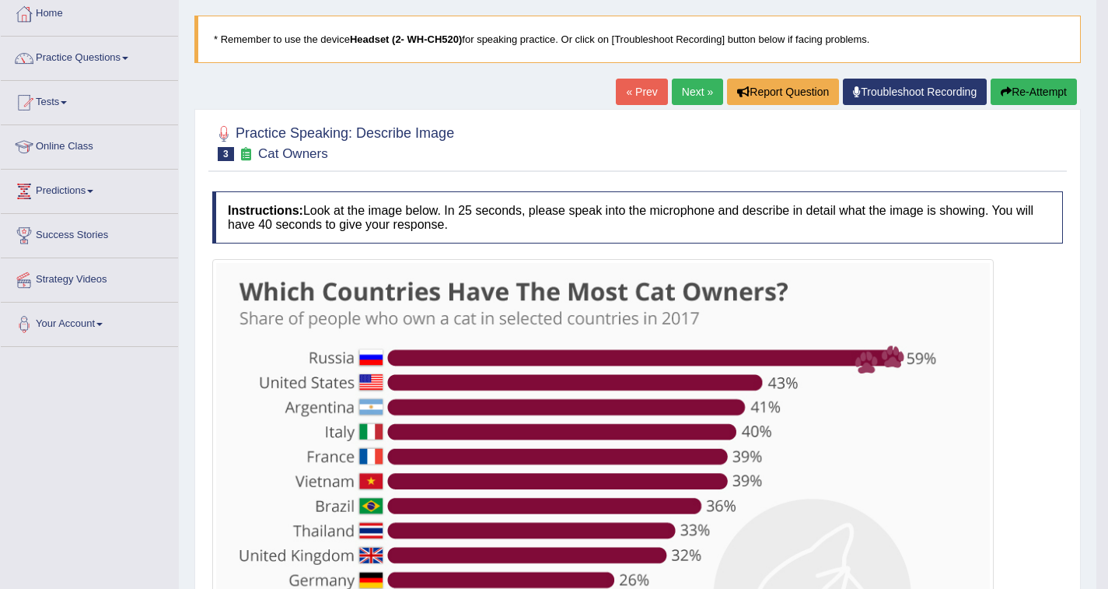
scroll to position [86, 0]
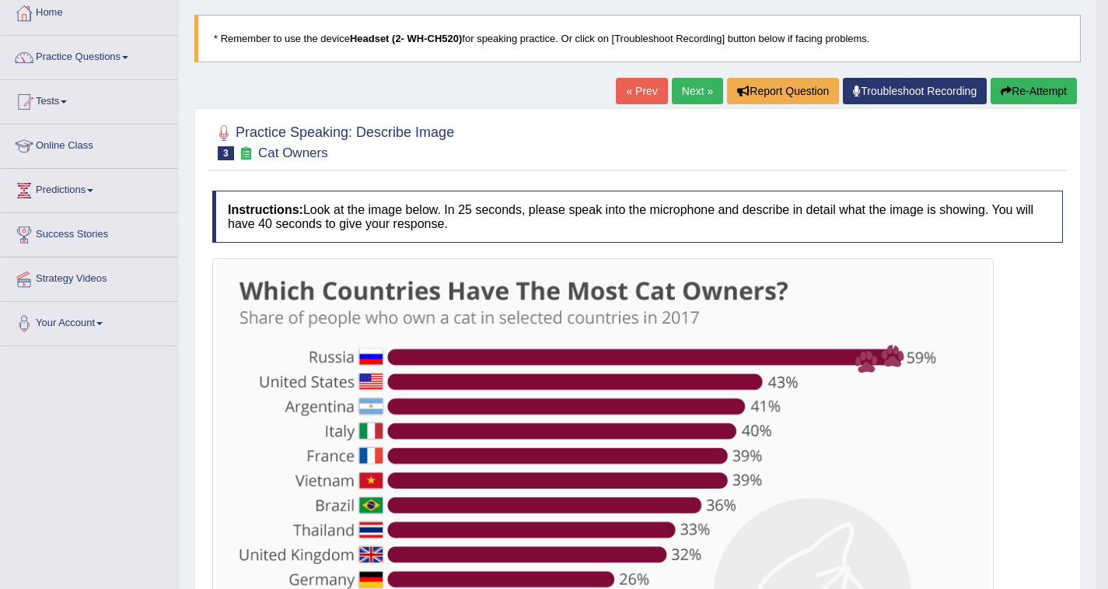
click at [691, 93] on link "Next »" at bounding box center [697, 91] width 51 height 26
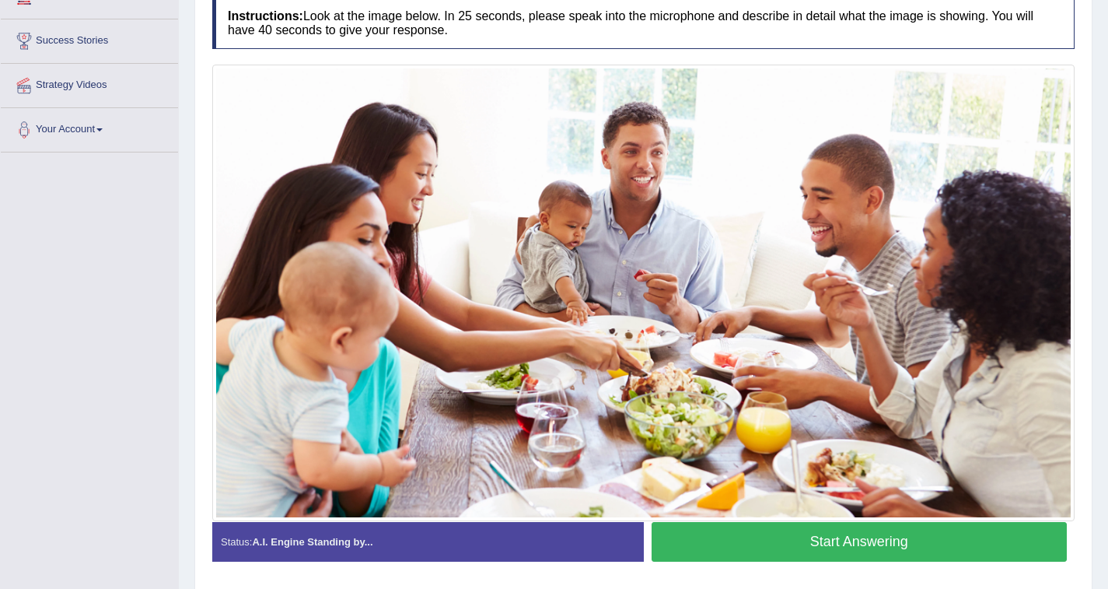
scroll to position [280, 0]
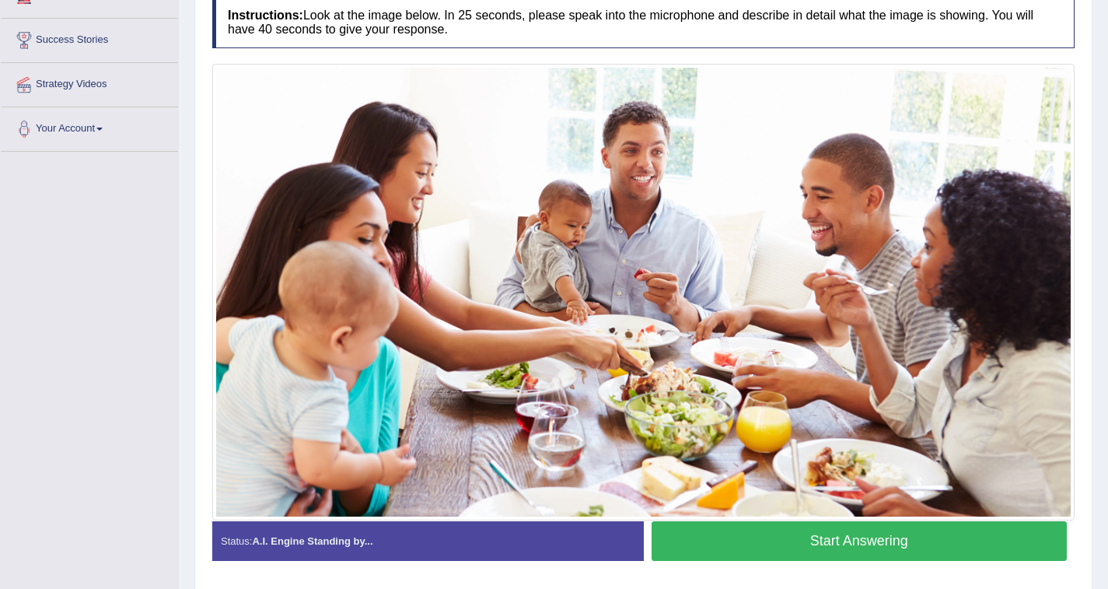
click at [158, 272] on div "Toggle navigation Home Practice Questions Speaking Practice Read Aloud Repeat S…" at bounding box center [554, 176] width 1108 height 912
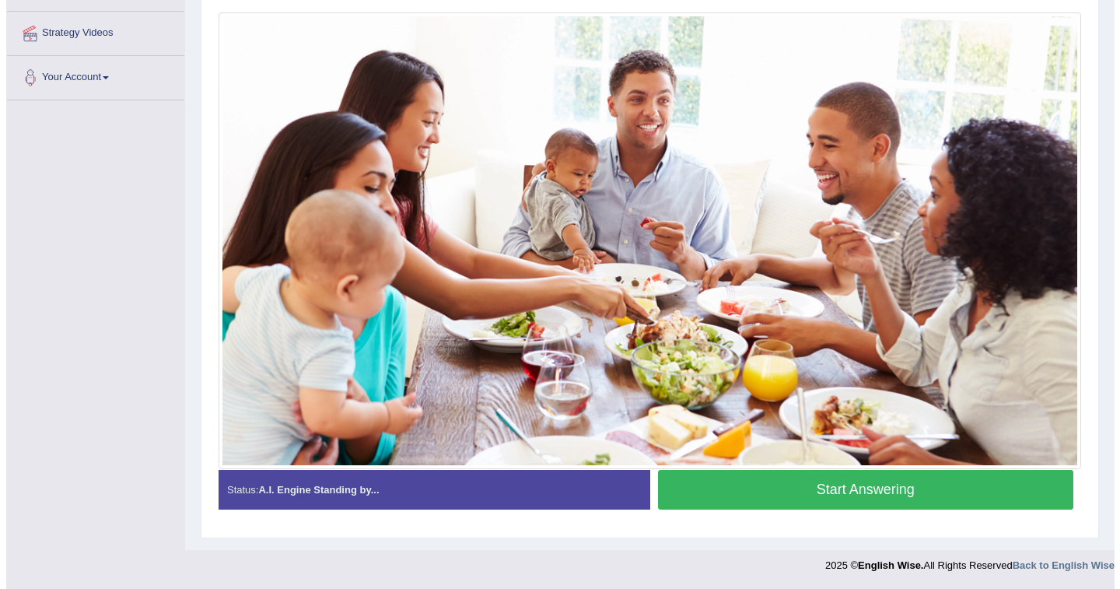
scroll to position [330, 0]
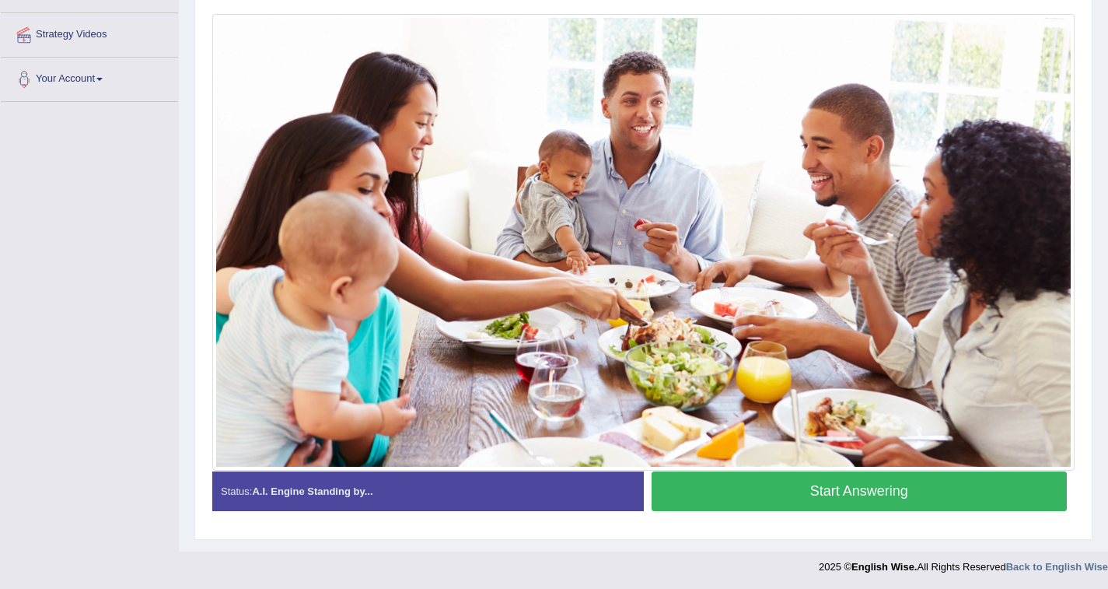
click at [862, 498] on button "Start Answering" at bounding box center [860, 491] width 416 height 40
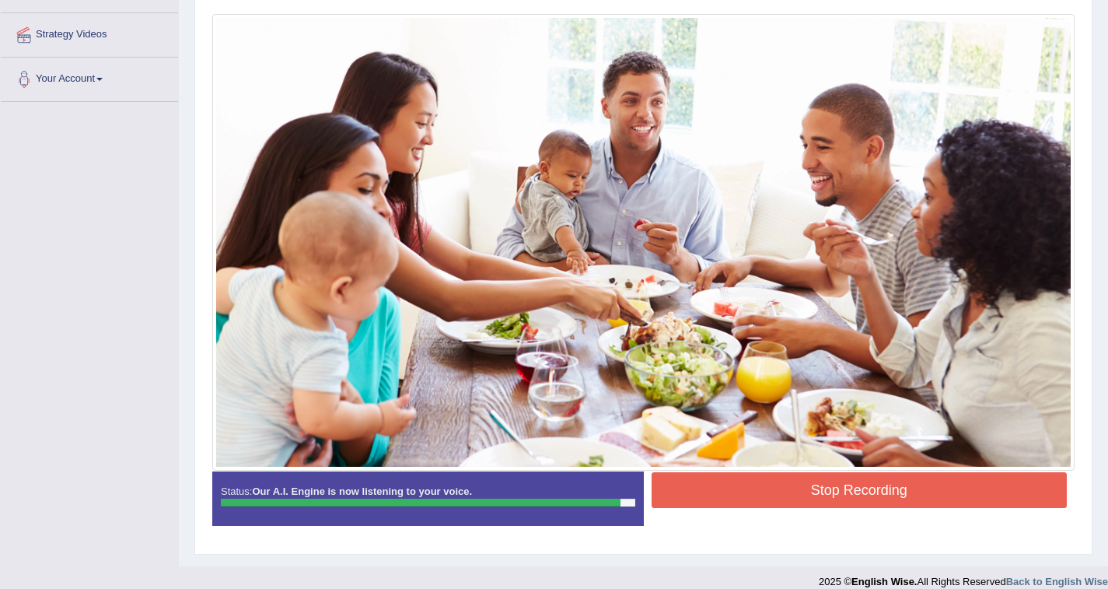
click at [909, 494] on button "Stop Recording" at bounding box center [860, 490] width 416 height 36
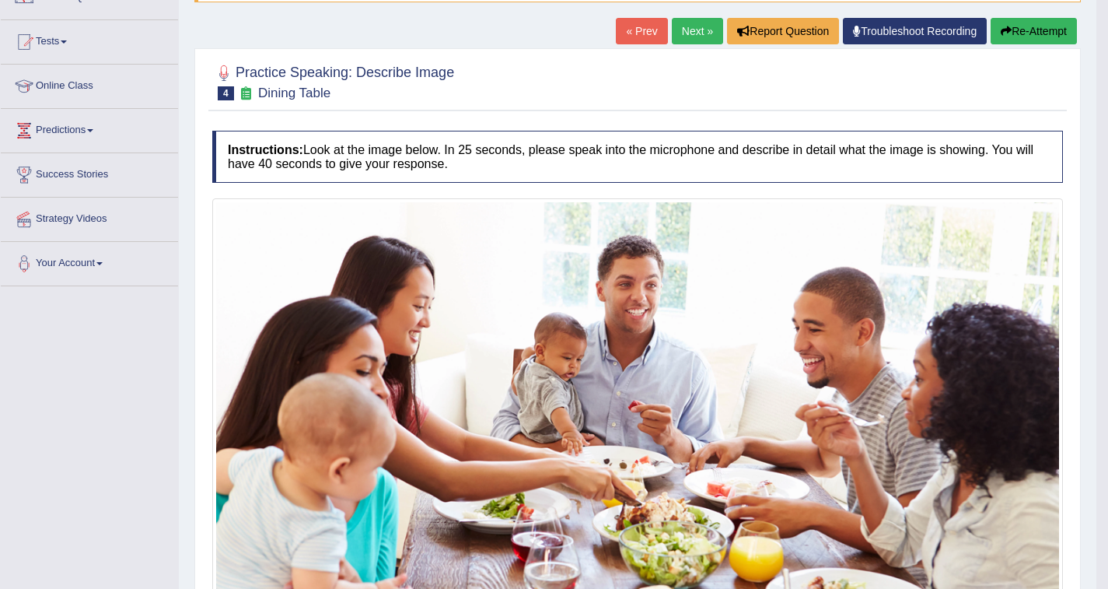
scroll to position [148, 0]
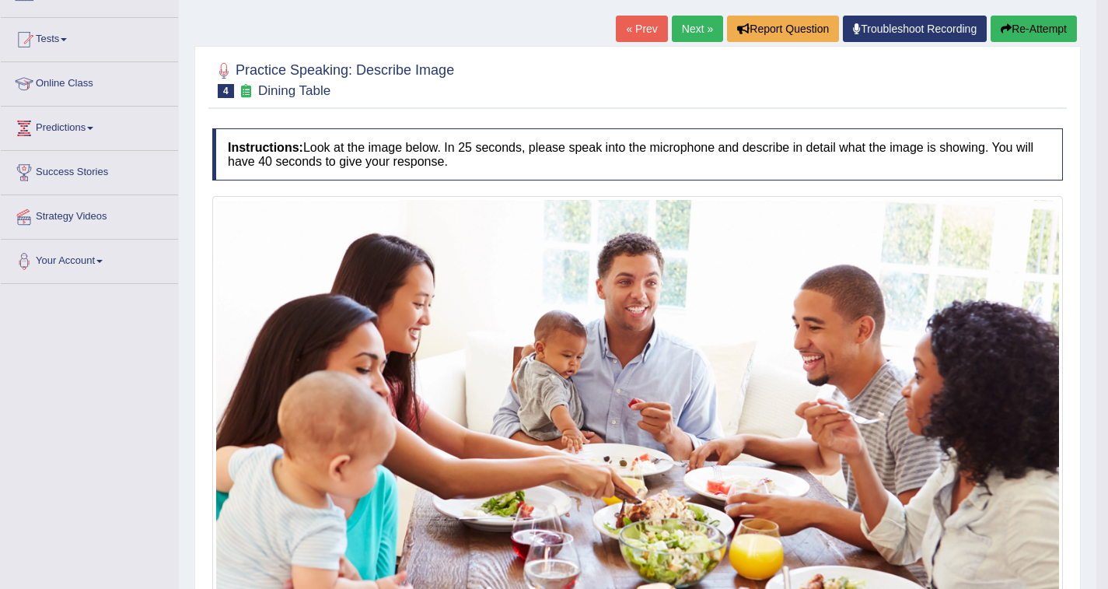
click at [688, 23] on link "Next »" at bounding box center [697, 29] width 51 height 26
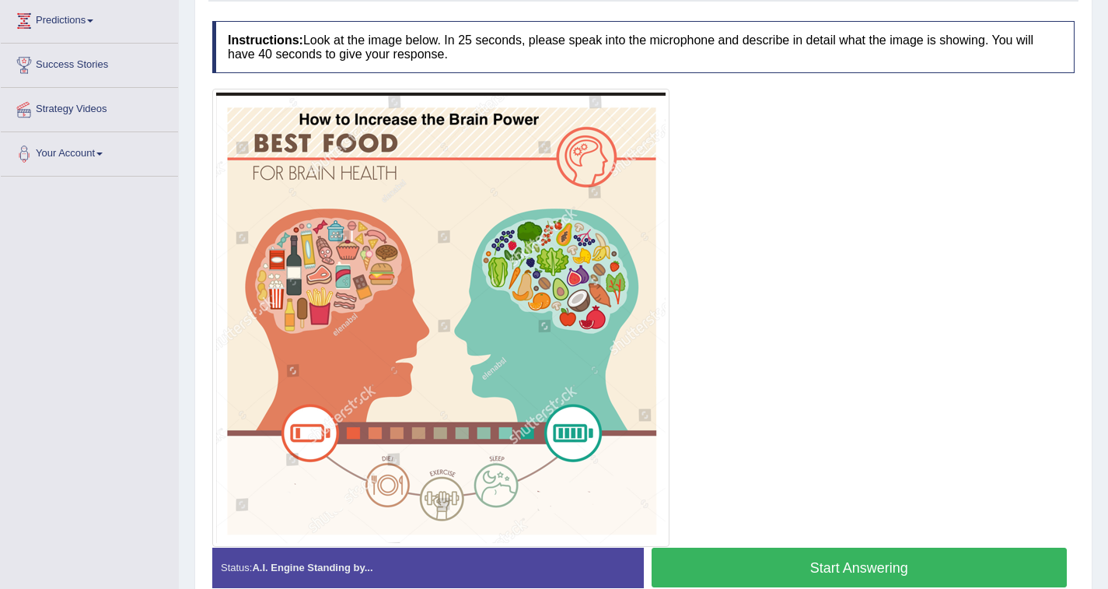
scroll to position [255, 0]
click at [878, 568] on button "Start Answering" at bounding box center [860, 567] width 416 height 40
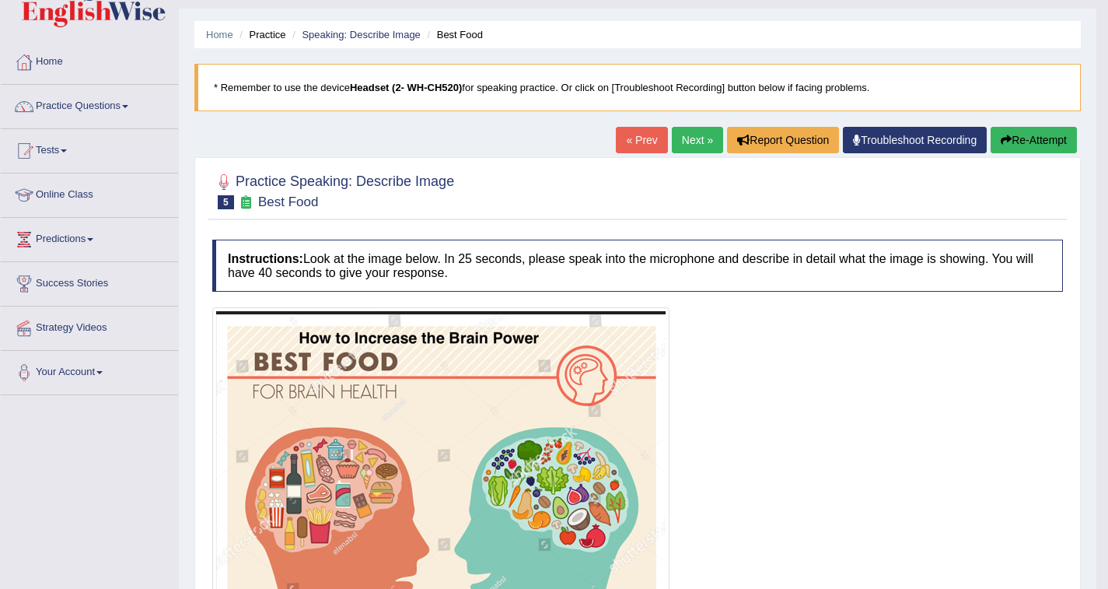
scroll to position [40, 0]
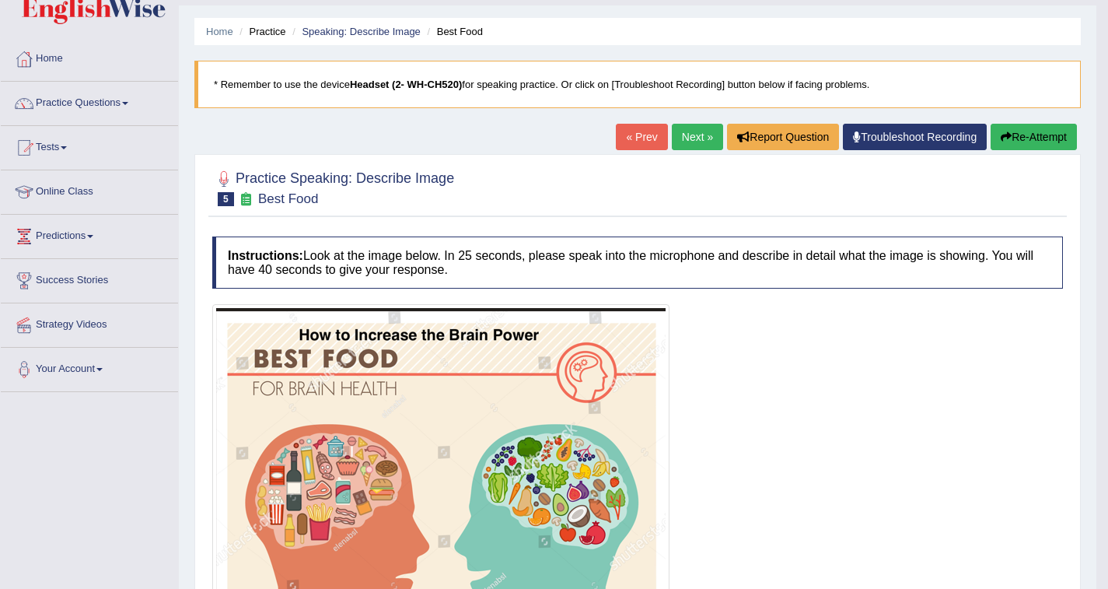
click at [707, 139] on link "Next »" at bounding box center [697, 137] width 51 height 26
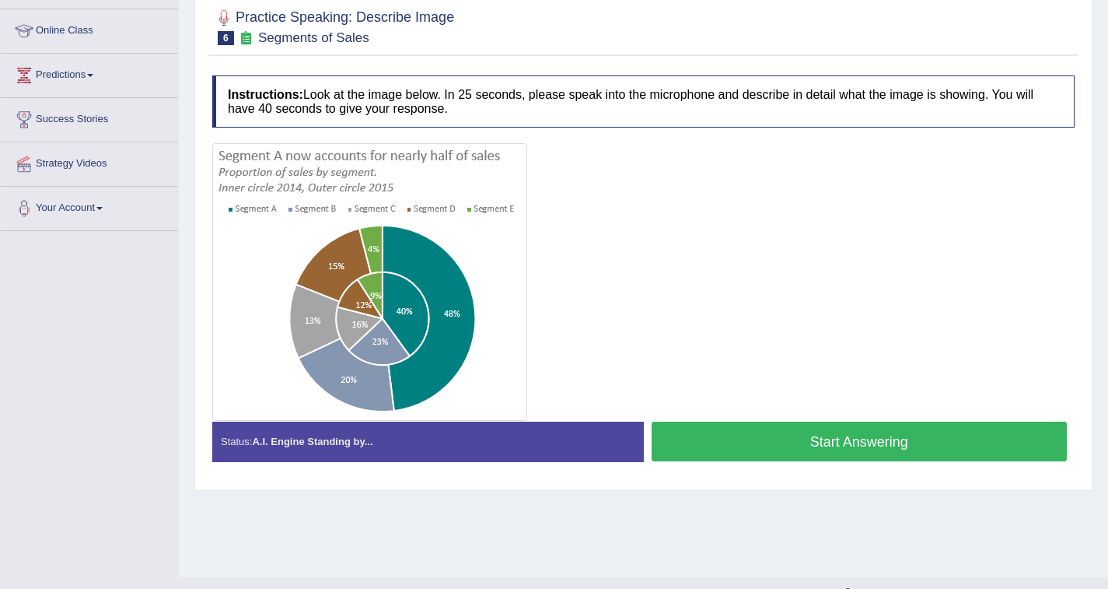
scroll to position [199, 0]
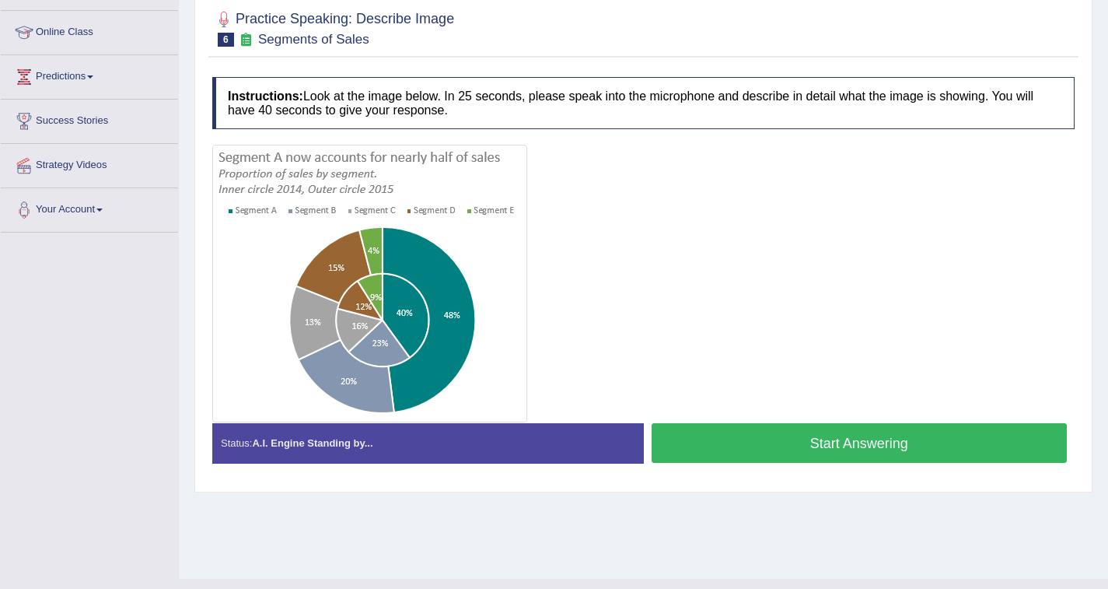
click at [933, 436] on button "Start Answering" at bounding box center [860, 443] width 416 height 40
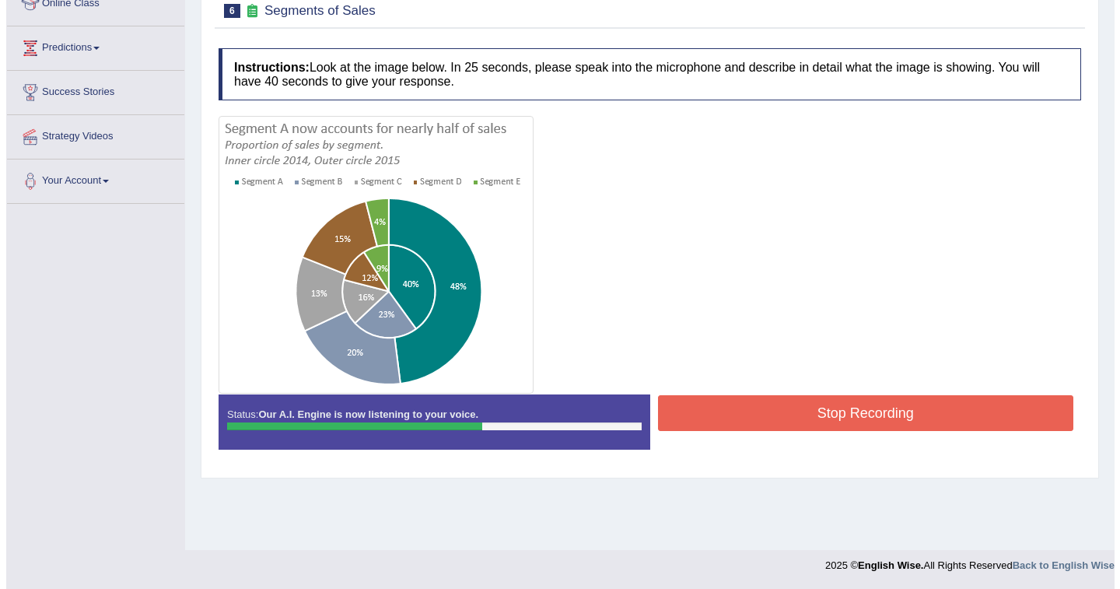
scroll to position [227, 0]
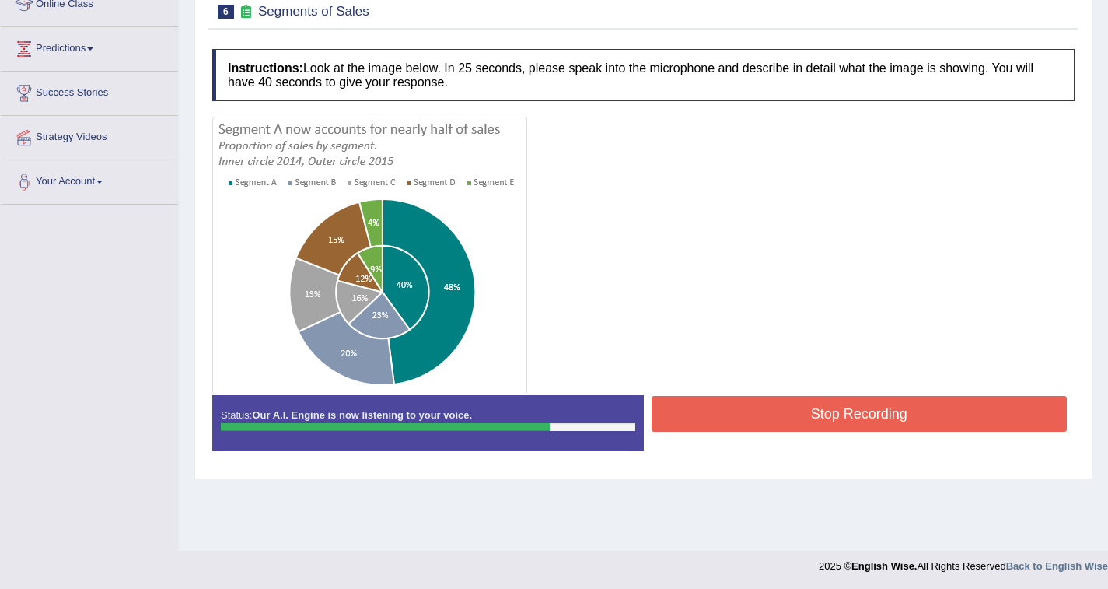
click at [761, 419] on button "Stop Recording" at bounding box center [860, 414] width 416 height 36
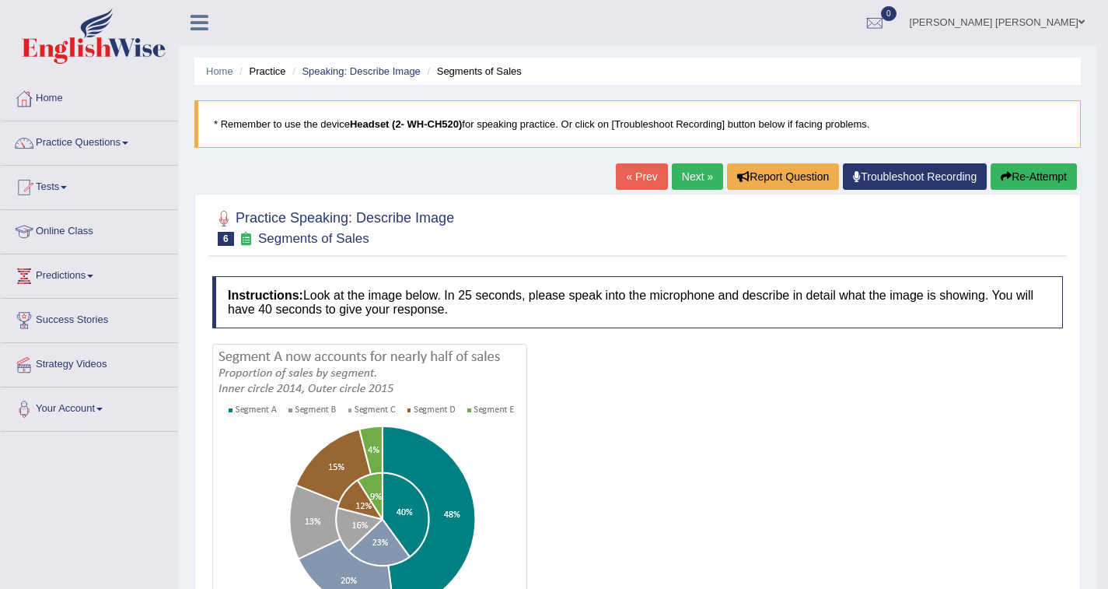
scroll to position [1, 0]
click at [700, 168] on link "Next »" at bounding box center [697, 176] width 51 height 26
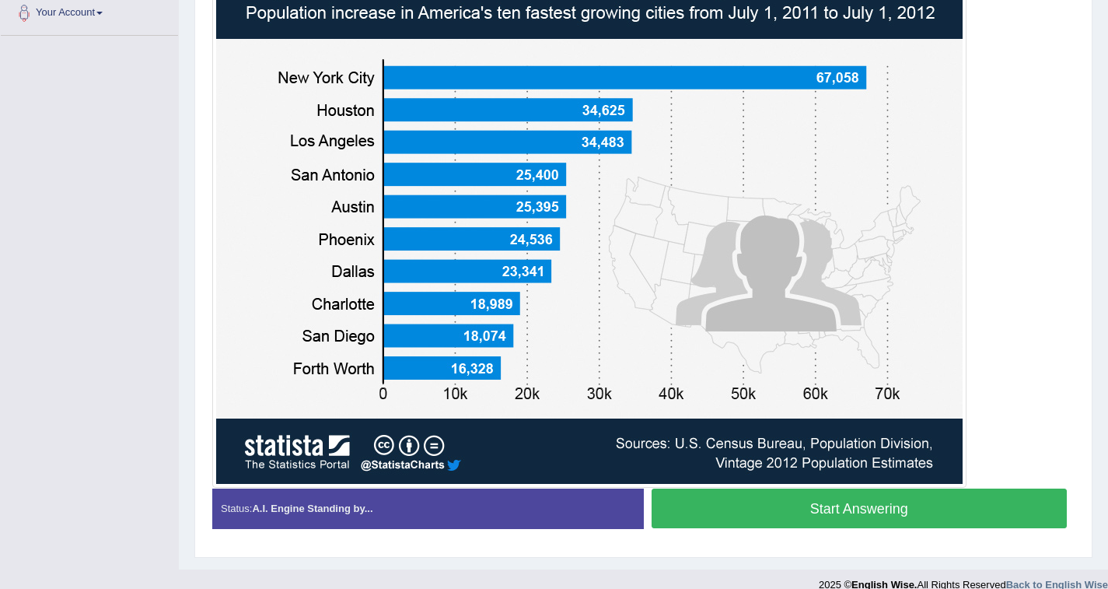
scroll to position [393, 0]
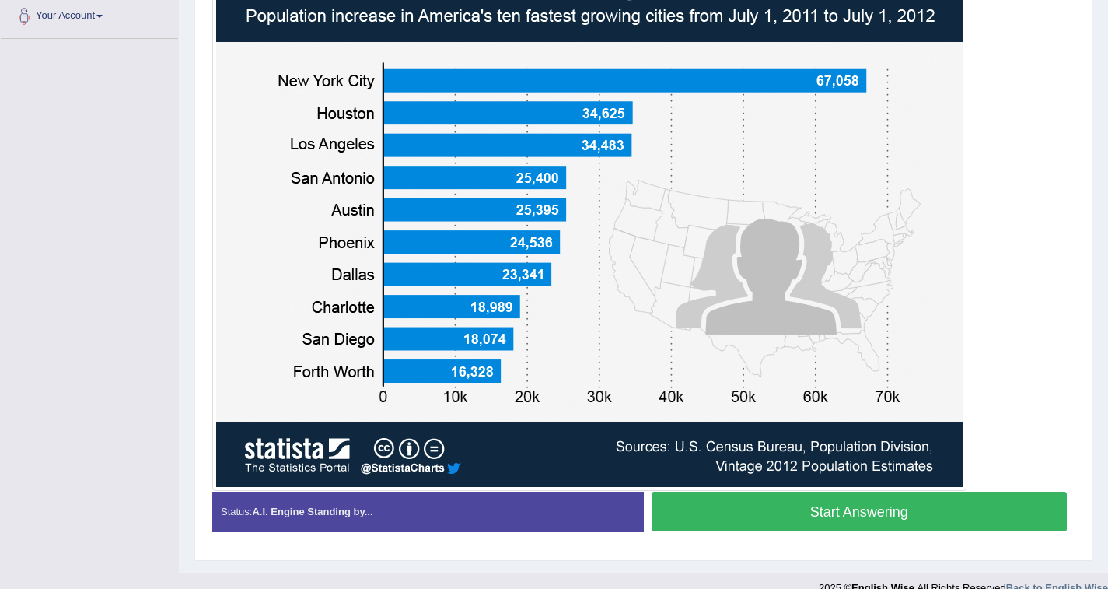
click at [878, 516] on button "Start Answering" at bounding box center [860, 511] width 416 height 40
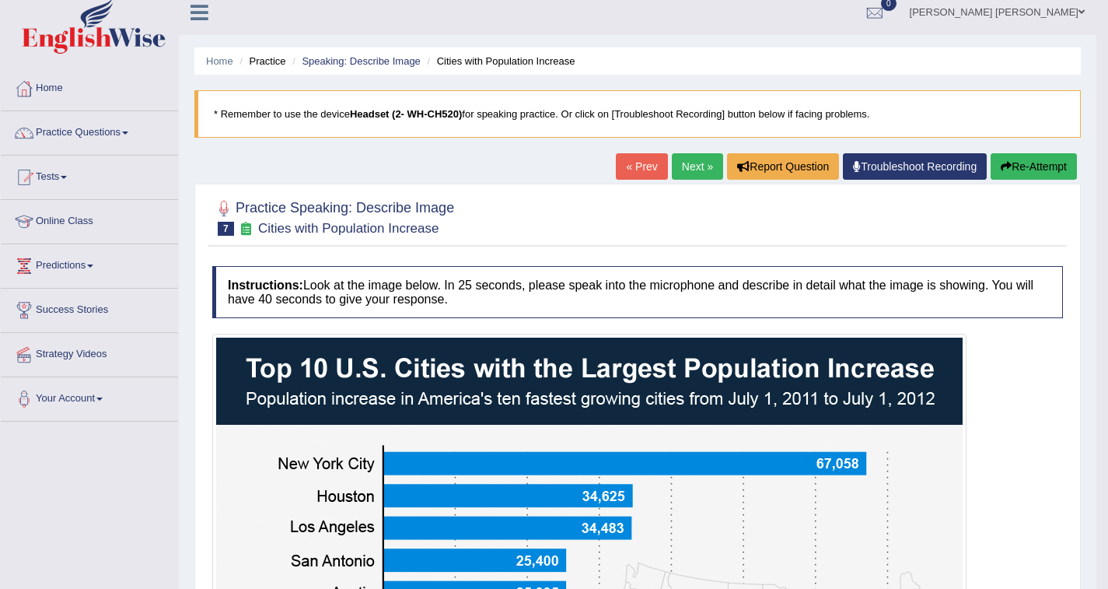
scroll to position [15, 0]
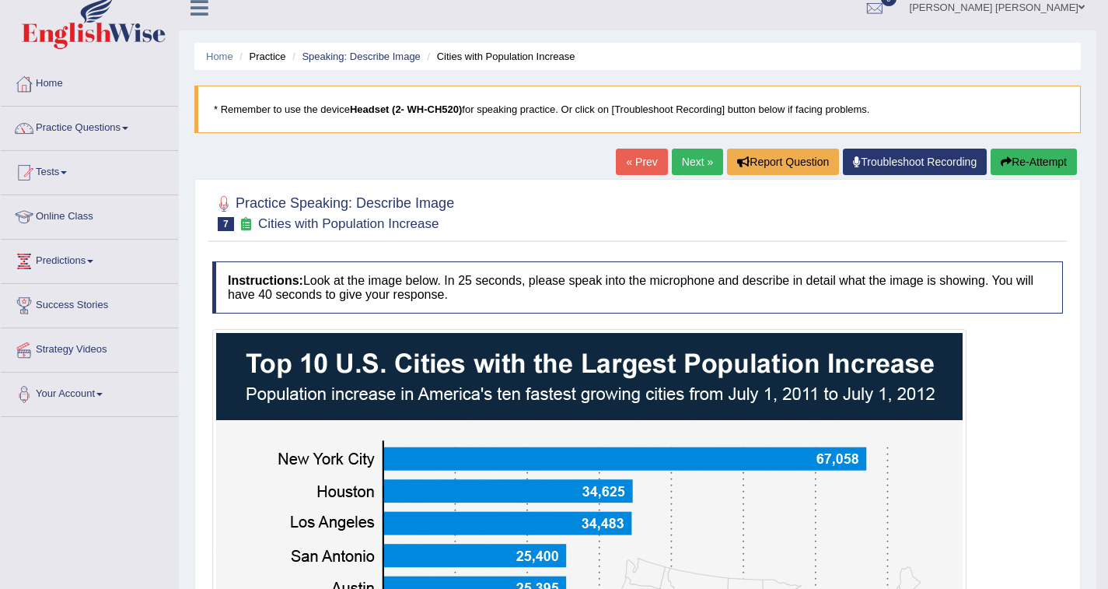
click at [701, 163] on link "Next »" at bounding box center [697, 162] width 51 height 26
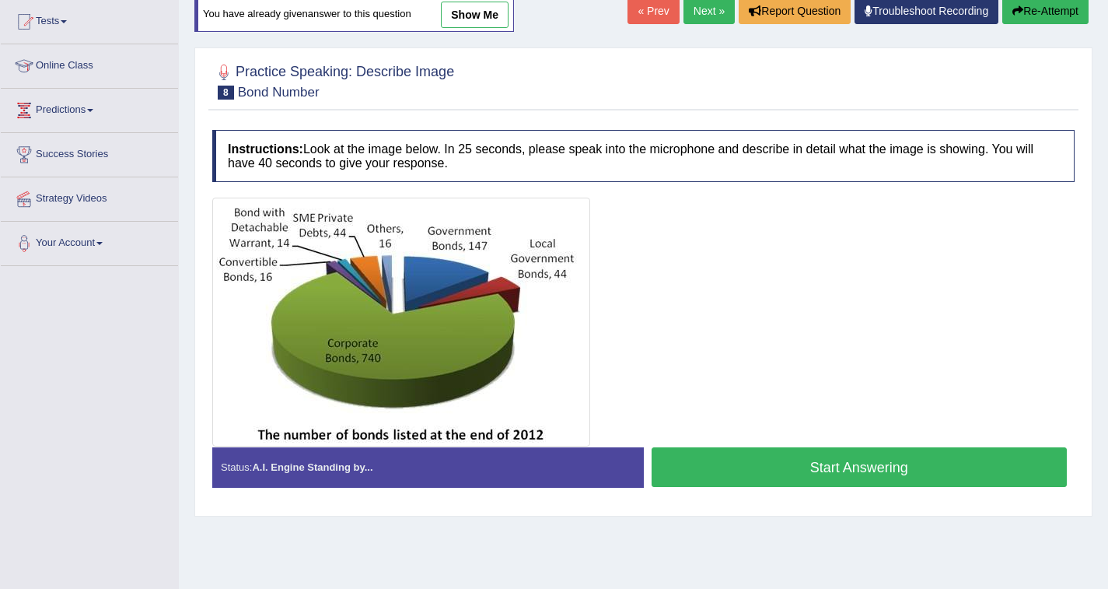
scroll to position [170, 0]
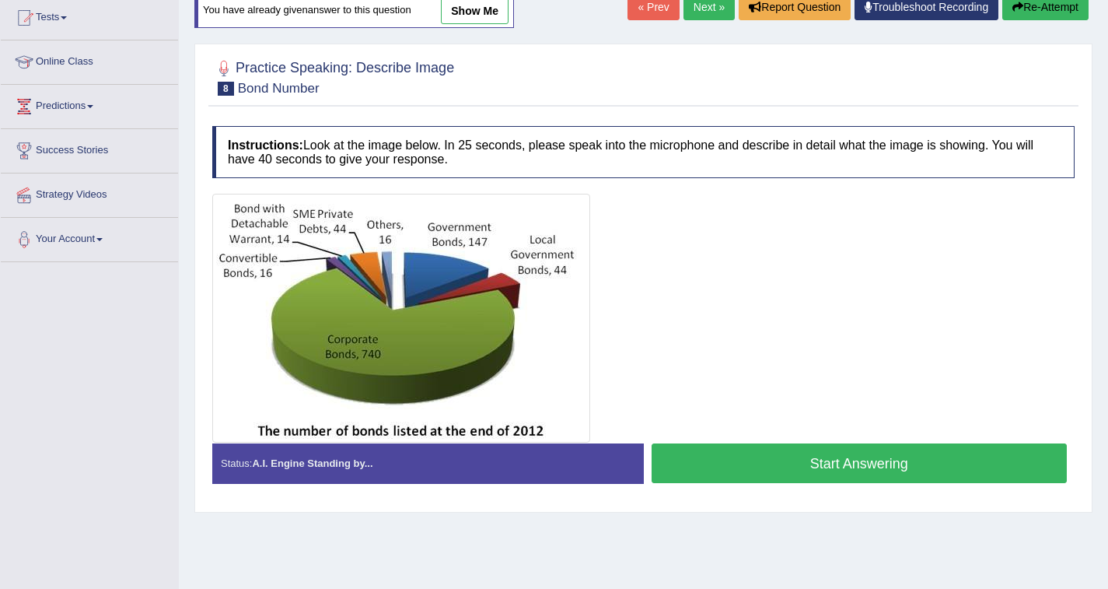
click at [846, 473] on button "Start Answering" at bounding box center [860, 463] width 416 height 40
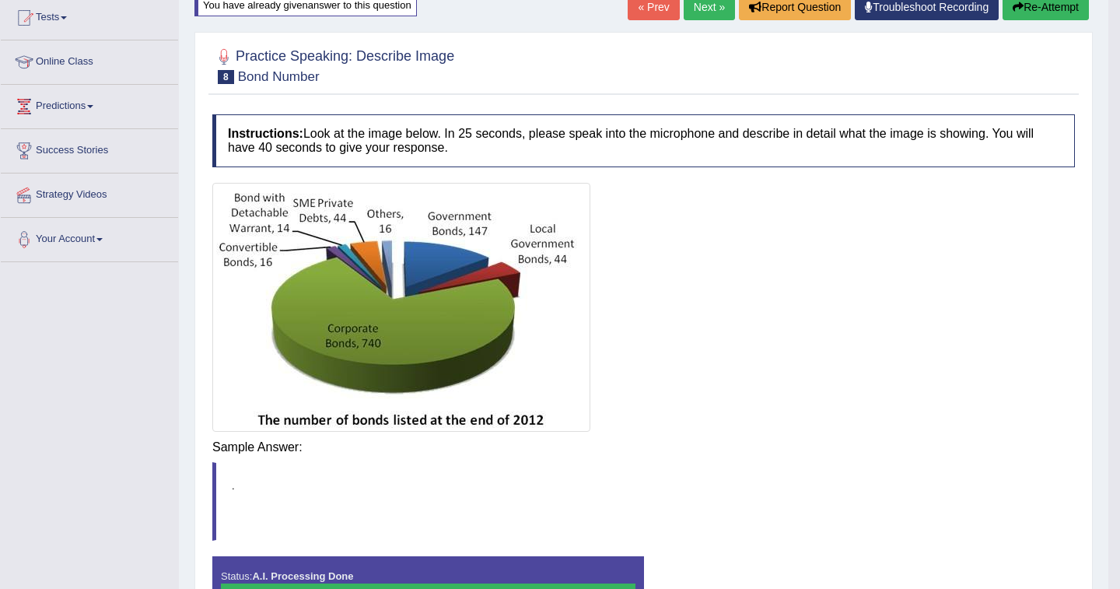
click at [0, 0] on div "Saving your answer..." at bounding box center [0, 0] width 0 height 0
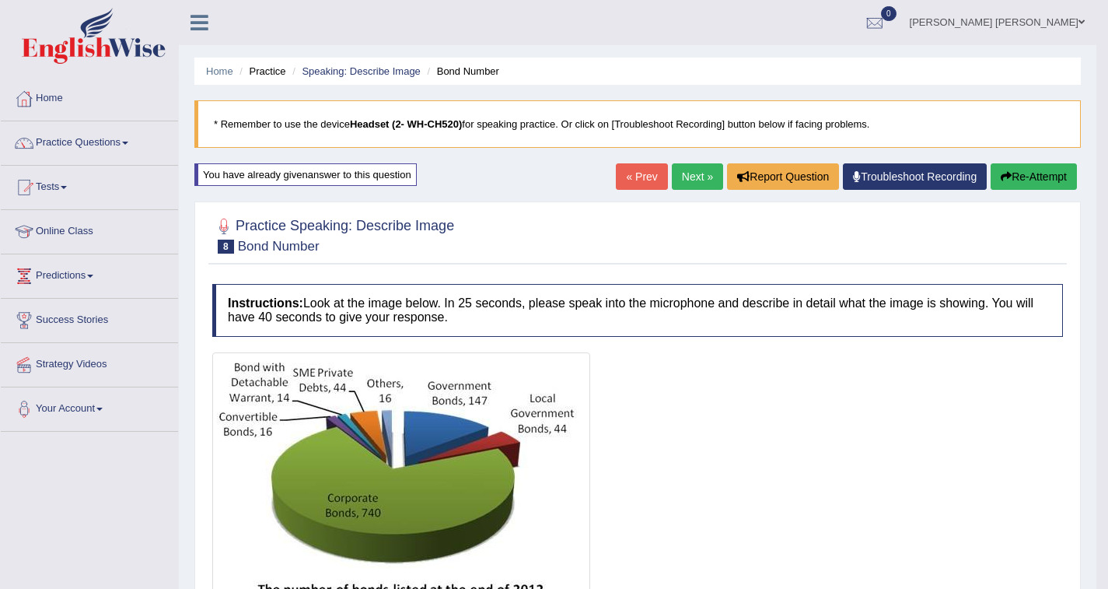
scroll to position [0, 0]
click at [694, 179] on link "Next »" at bounding box center [697, 176] width 51 height 26
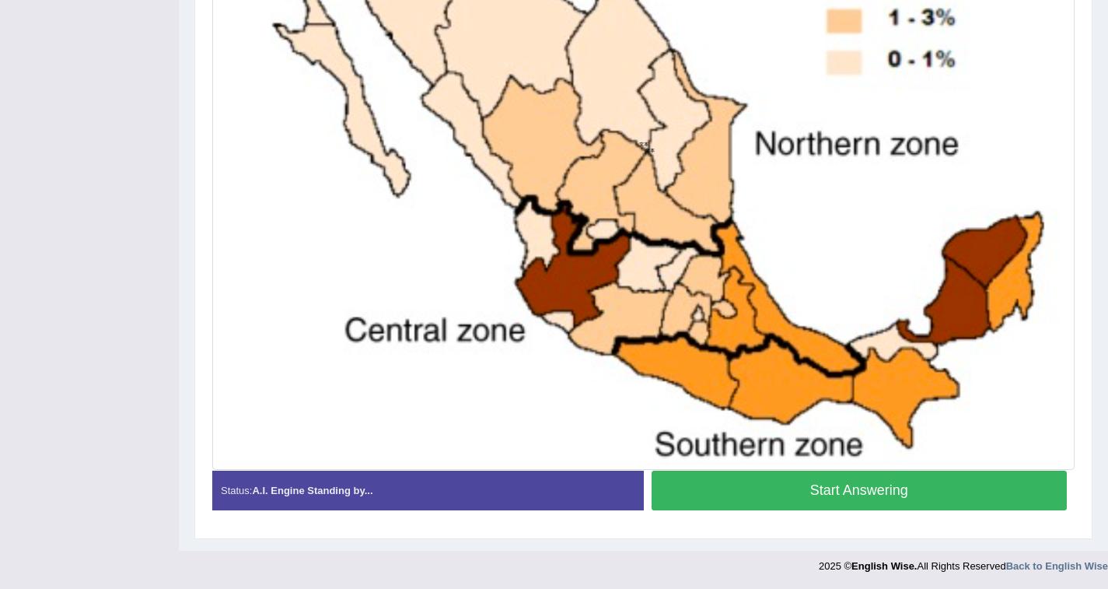
scroll to position [525, 0]
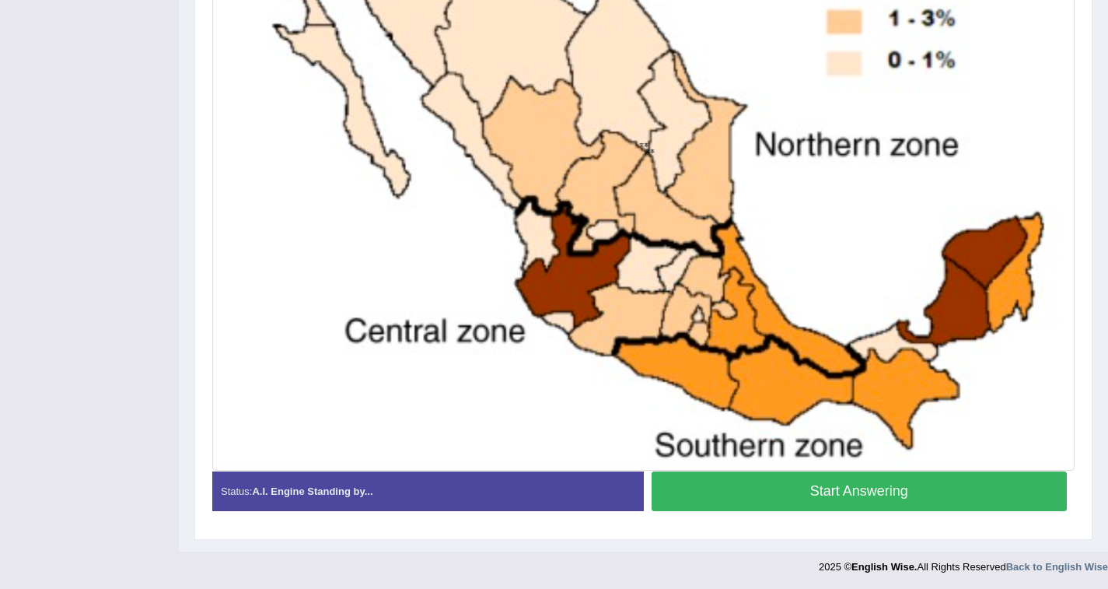
click at [824, 501] on button "Start Answering" at bounding box center [860, 491] width 416 height 40
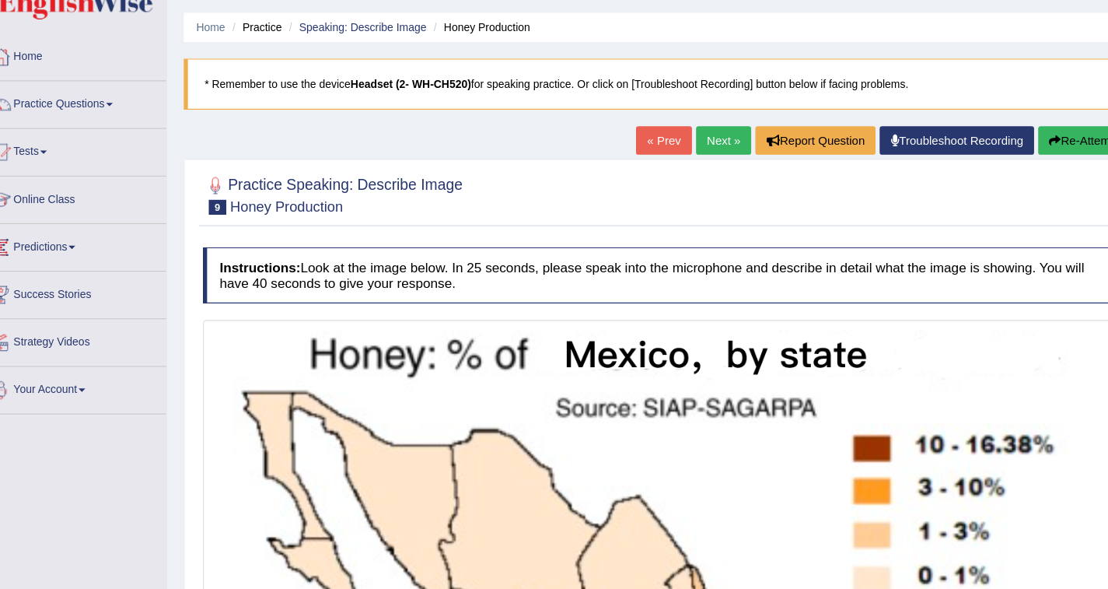
scroll to position [42, 0]
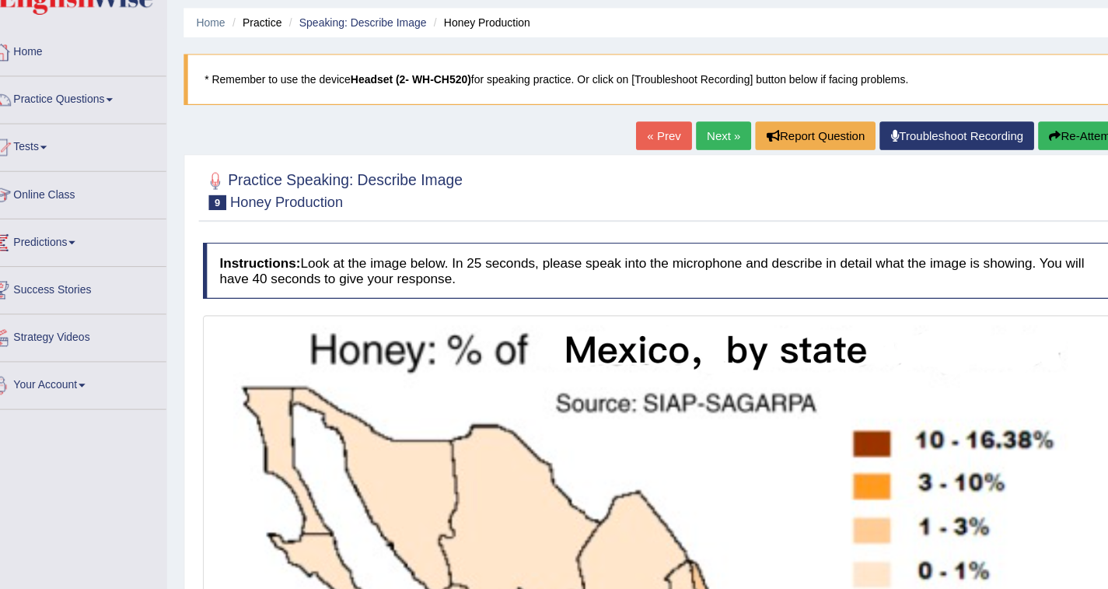
click at [680, 144] on link "Next »" at bounding box center [697, 134] width 51 height 26
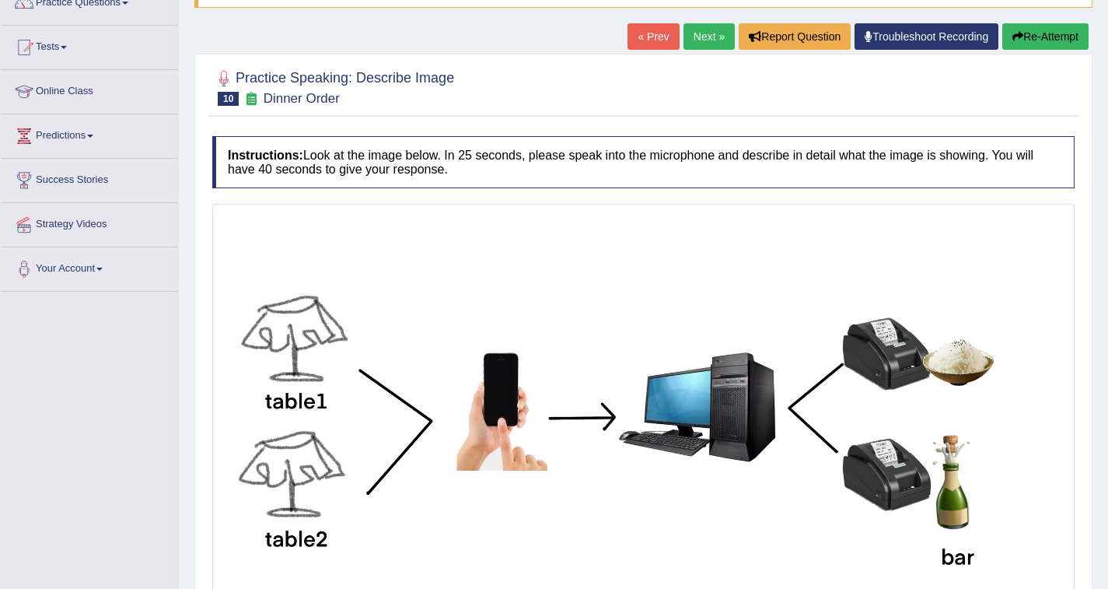
scroll to position [139, 0]
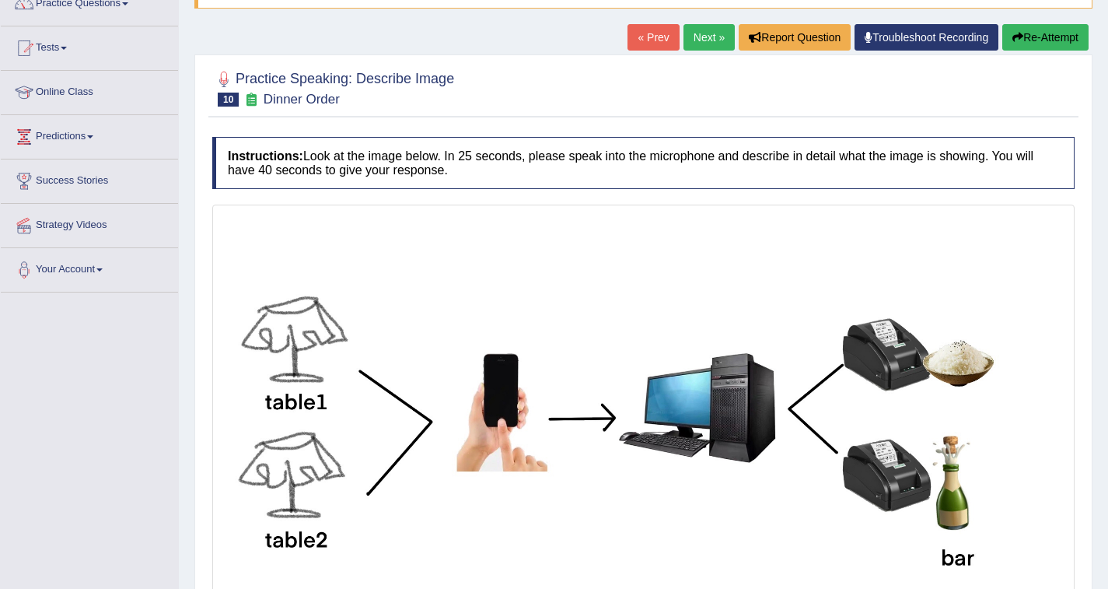
click at [1038, 37] on button "Re-Attempt" at bounding box center [1045, 37] width 86 height 26
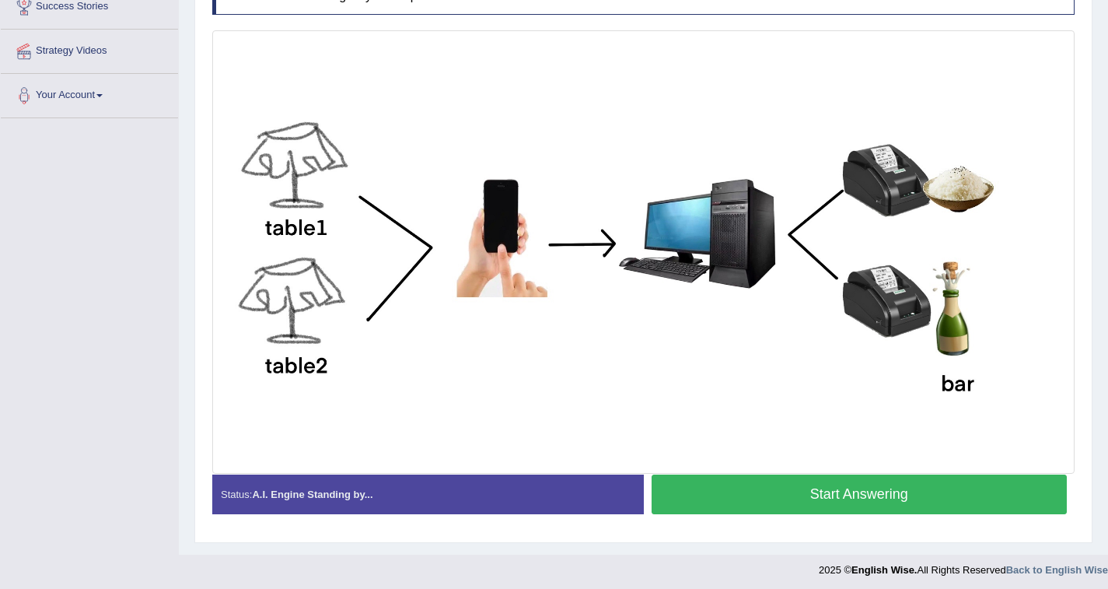
scroll to position [313, 0]
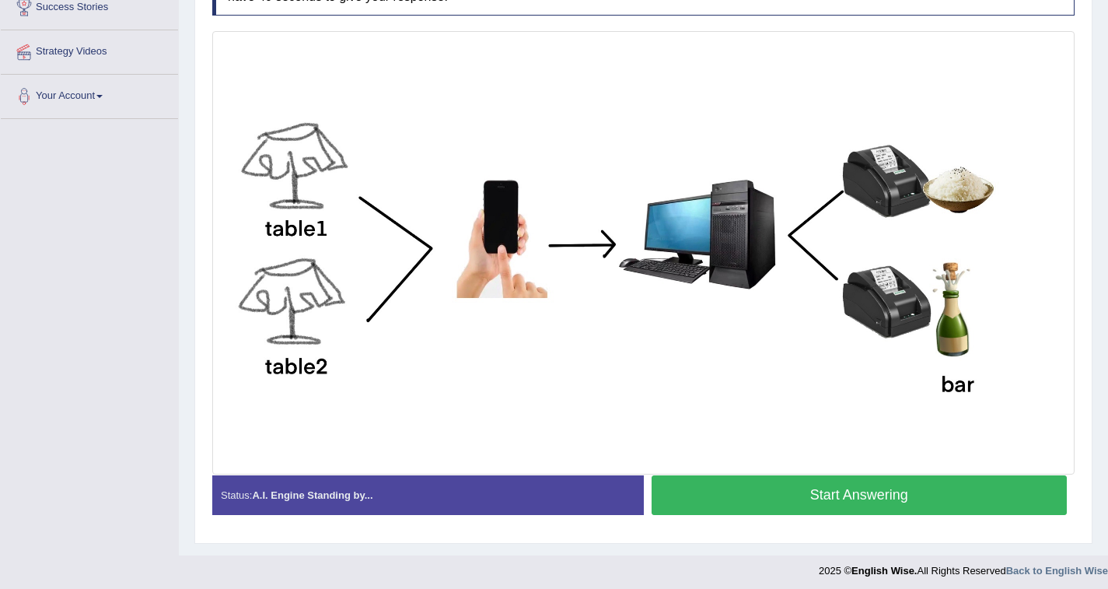
click at [810, 501] on button "Start Answering" at bounding box center [860, 495] width 416 height 40
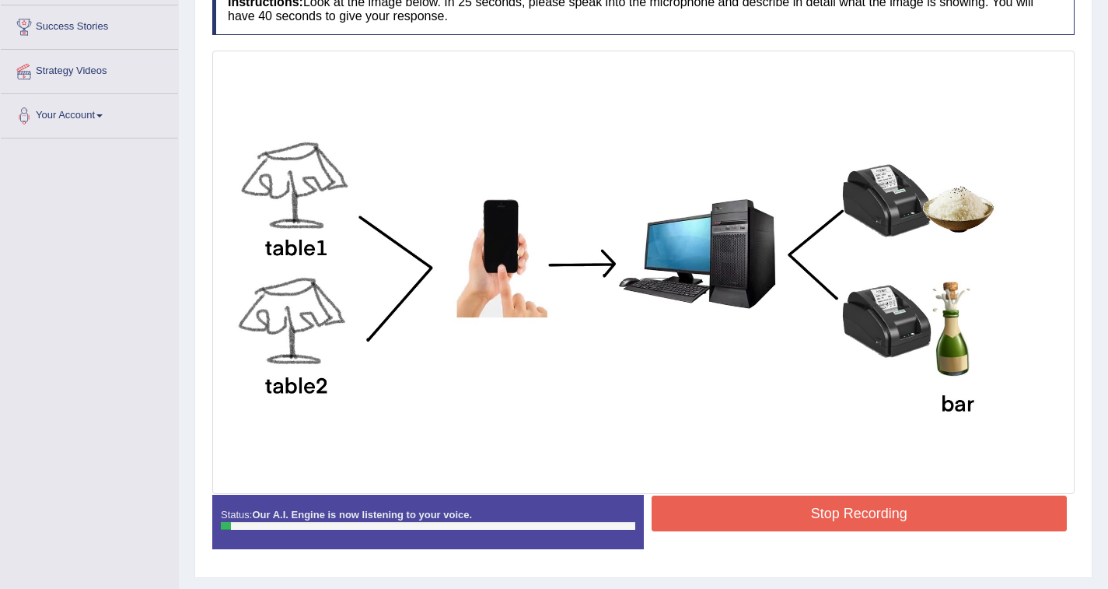
scroll to position [294, 0]
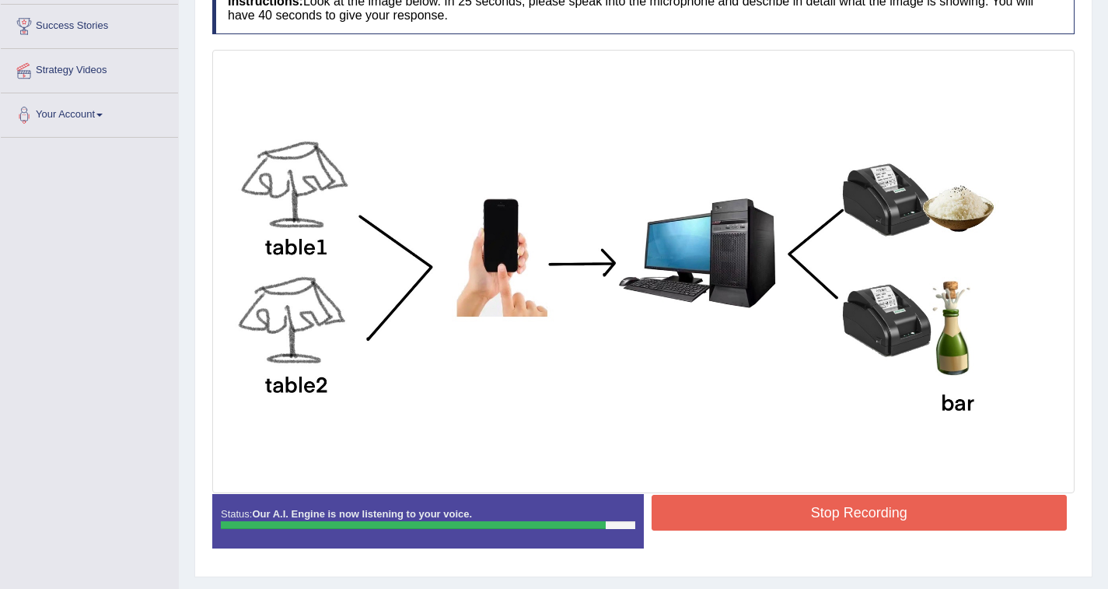
click at [934, 523] on button "Stop Recording" at bounding box center [860, 513] width 416 height 36
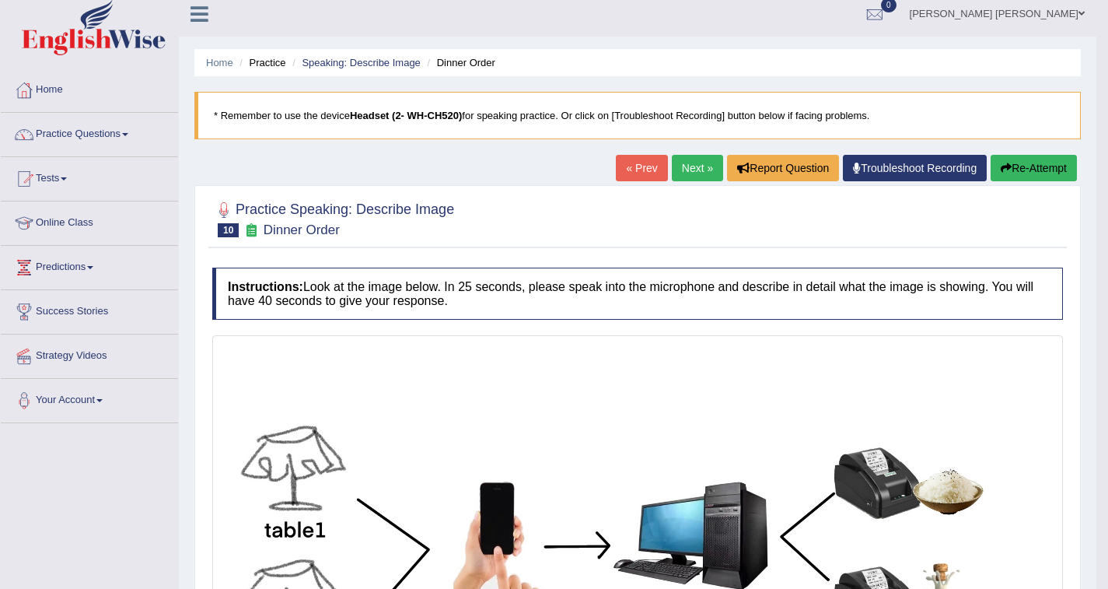
scroll to position [4, 0]
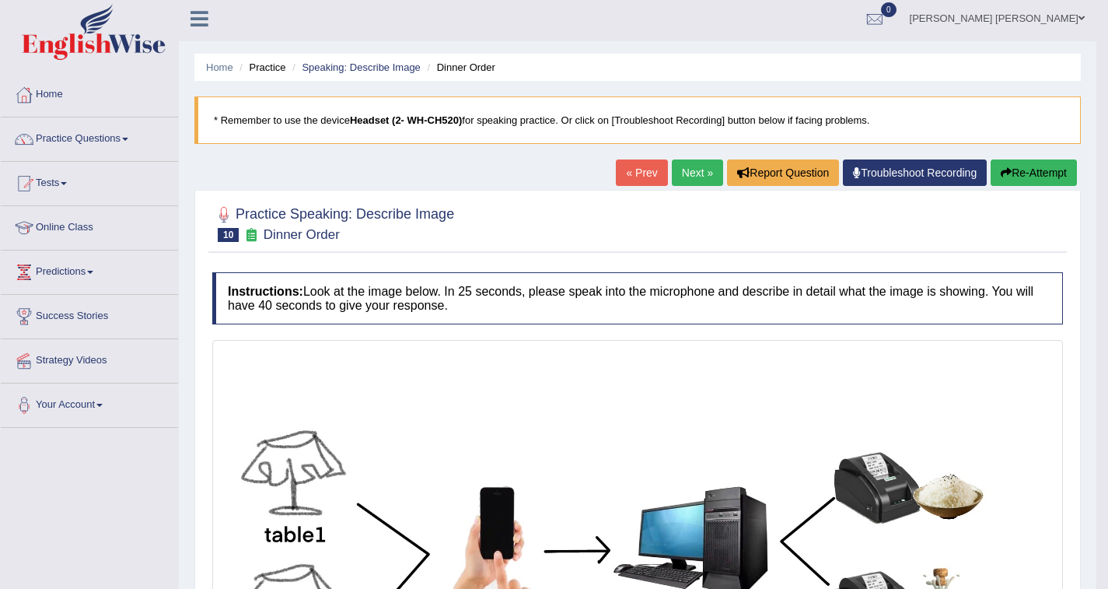
click at [710, 272] on h4 "Instructions: Look at the image below. In 25 seconds, please speak into the mic…" at bounding box center [637, 298] width 851 height 52
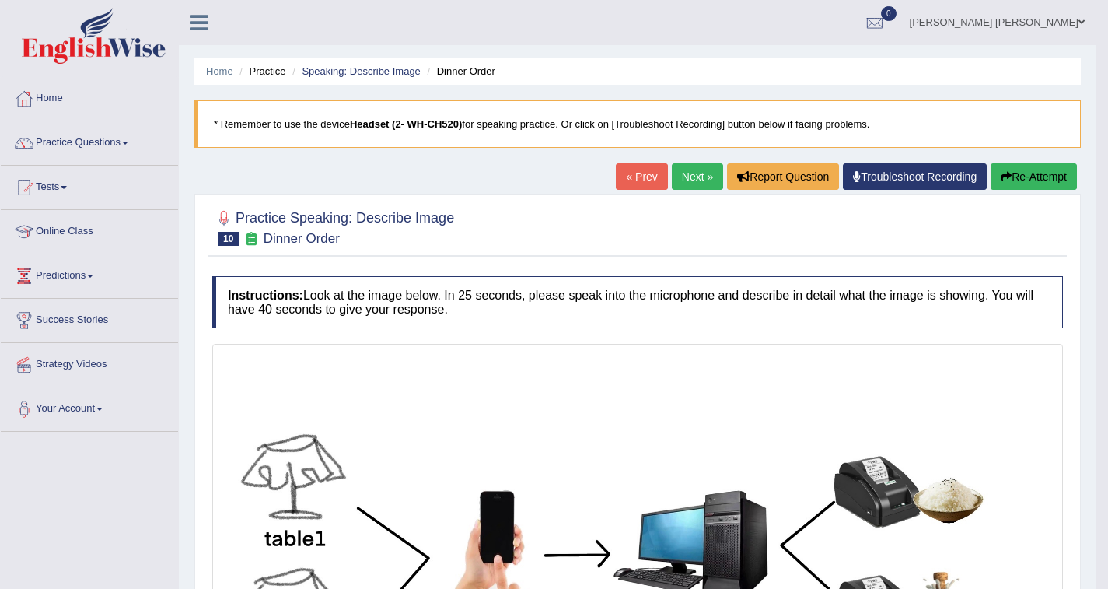
scroll to position [6, 0]
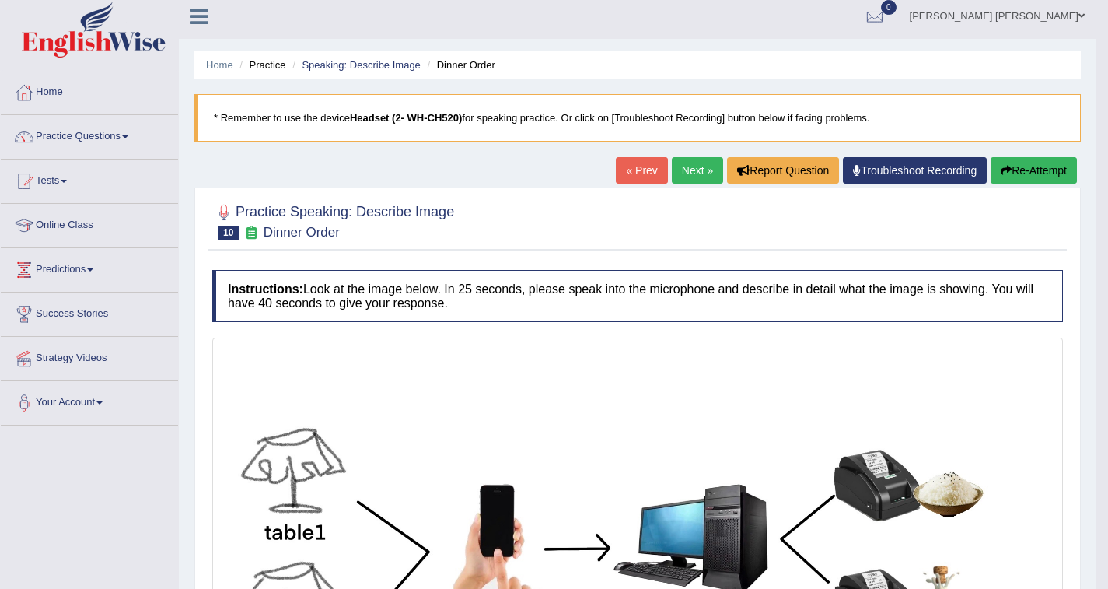
click at [680, 180] on link "Next »" at bounding box center [697, 170] width 51 height 26
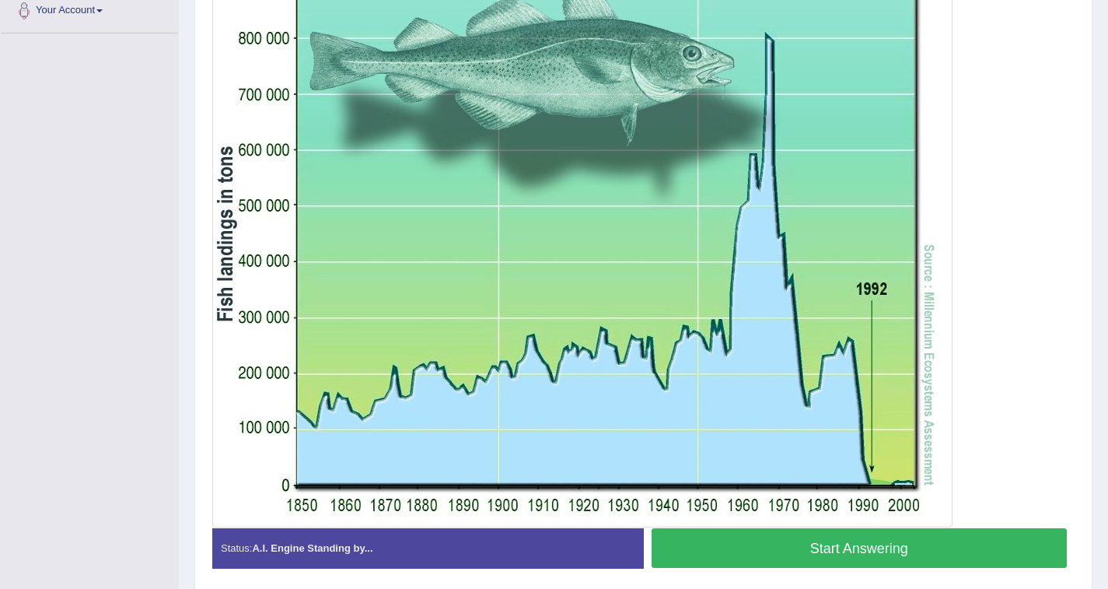
scroll to position [398, 0]
